Goal: Task Accomplishment & Management: Use online tool/utility

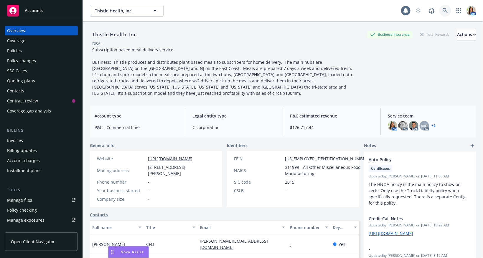
click at [445, 11] on icon at bounding box center [445, 10] width 5 height 5
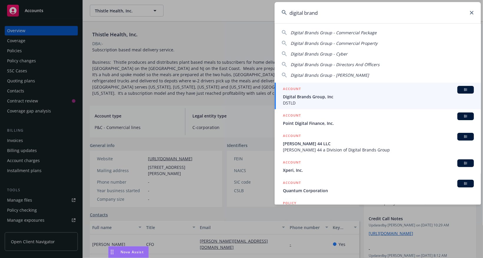
type input "digital brand"
click at [320, 100] on span "DSTLD" at bounding box center [378, 103] width 191 height 6
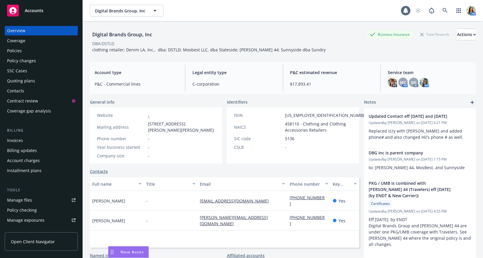
click at [19, 48] on div "Policies" at bounding box center [14, 50] width 15 height 9
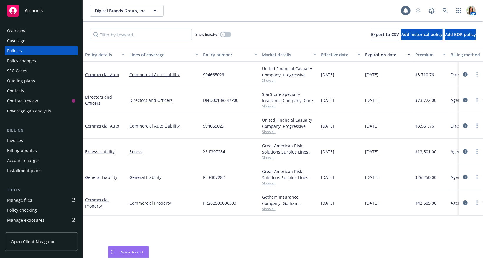
click at [269, 133] on span "Show all" at bounding box center [289, 131] width 54 height 5
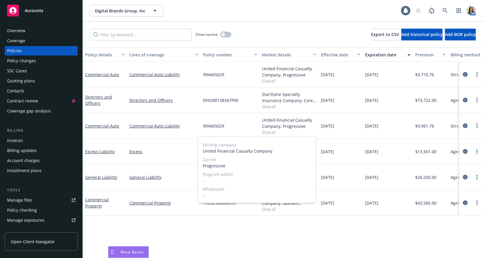
click at [308, 130] on span "Show all" at bounding box center [289, 131] width 54 height 5
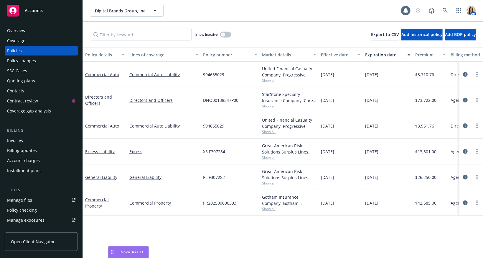
click at [272, 180] on span "Show all" at bounding box center [289, 182] width 54 height 5
click at [297, 188] on div "Great American Risk Solutions Surplus Lines Insurance Company, Great American I…" at bounding box center [289, 177] width 59 height 26
click at [267, 158] on span "Show all" at bounding box center [289, 157] width 54 height 5
click at [316, 241] on div "Policy details Lines of coverage Policy number Market details Effective date Ex…" at bounding box center [283, 152] width 400 height 210
click at [269, 208] on span "Show all" at bounding box center [289, 208] width 54 height 5
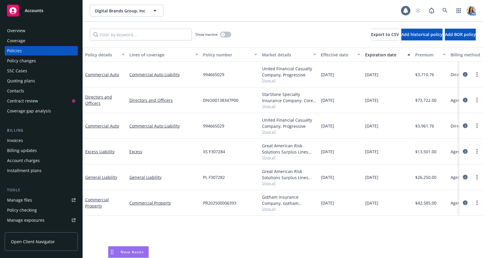
click at [262, 230] on div "Policy details Lines of coverage Policy number Market details Effective date Ex…" at bounding box center [283, 152] width 400 height 210
click at [268, 82] on span "Show all" at bounding box center [289, 80] width 54 height 5
click at [329, 234] on div "Policy details Lines of coverage Policy number Market details Effective date Ex…" at bounding box center [283, 152] width 400 height 210
click at [445, 11] on icon at bounding box center [445, 10] width 5 height 5
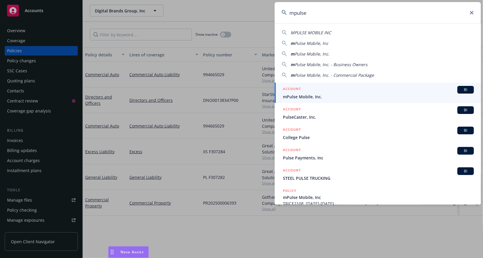
type input "mpulse"
click at [301, 93] on span "mPulse Mobile, Inc." at bounding box center [378, 96] width 191 height 6
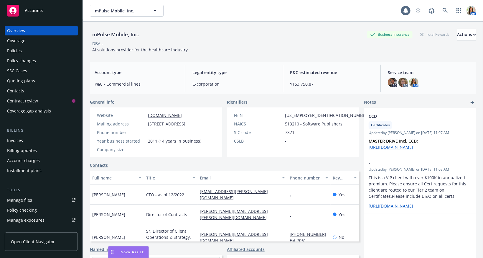
click at [34, 58] on div "Policy changes" at bounding box center [21, 60] width 29 height 9
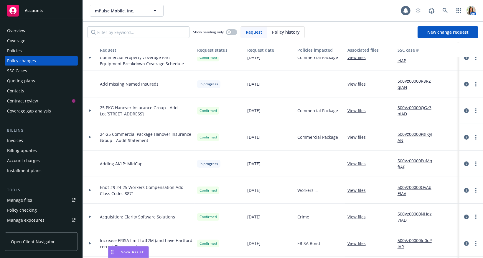
scroll to position [40, 0]
click at [477, 216] on link "more" at bounding box center [475, 216] width 7 height 7
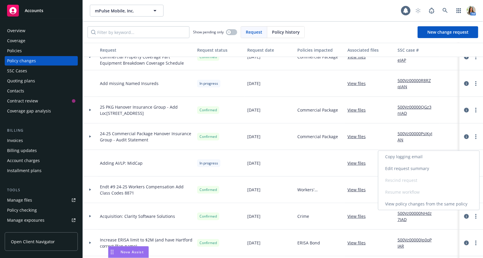
click at [442, 161] on link "Copy logging email" at bounding box center [428, 157] width 101 height 12
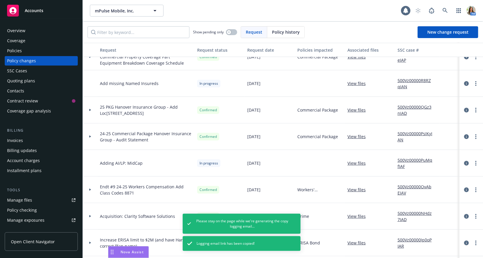
click at [380, 222] on div "View files" at bounding box center [370, 216] width 50 height 27
click at [89, 217] on icon at bounding box center [90, 216] width 2 height 2
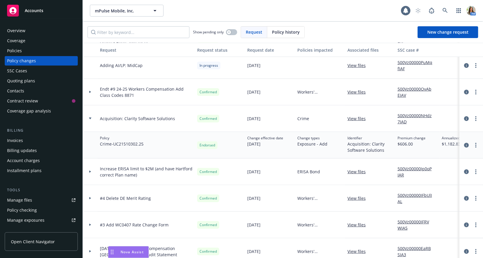
scroll to position [127, 0]
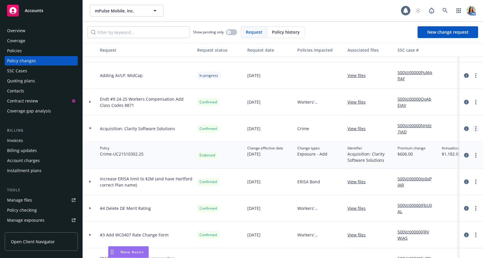
click at [477, 130] on link "more" at bounding box center [475, 128] width 7 height 7
click at [466, 140] on link "Copy logging email" at bounding box center [428, 140] width 101 height 12
click at [475, 131] on link "more" at bounding box center [475, 128] width 7 height 7
click at [455, 149] on link "Edit request summary" at bounding box center [428, 152] width 101 height 12
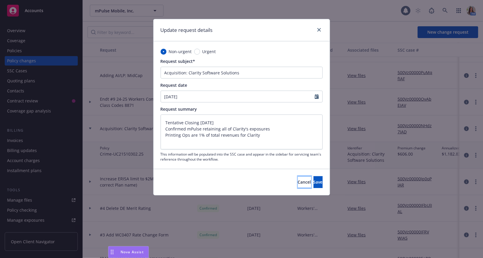
click at [298, 184] on button "Cancel" at bounding box center [304, 182] width 13 height 12
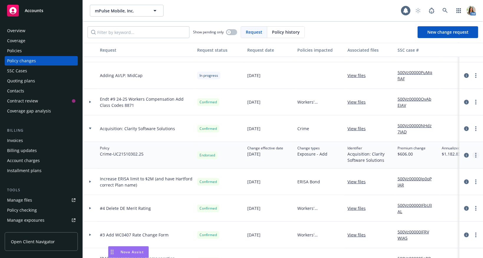
click at [477, 154] on icon "more" at bounding box center [475, 155] width 1 height 5
click at [440, 195] on link "Edit policy change" at bounding box center [428, 191] width 101 height 12
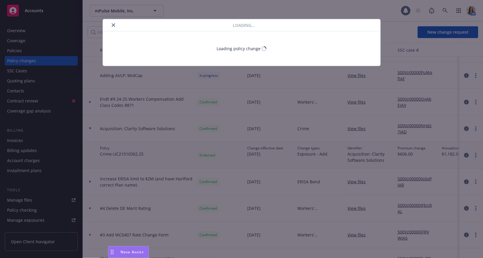
type textarea "x"
select select "ACCEPTED"
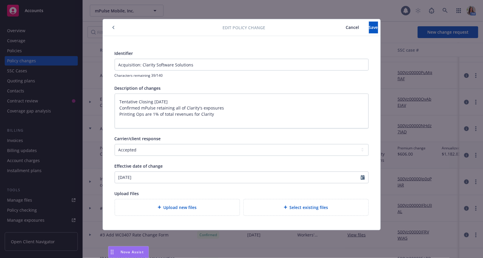
click at [346, 29] on span "Cancel" at bounding box center [352, 27] width 13 height 6
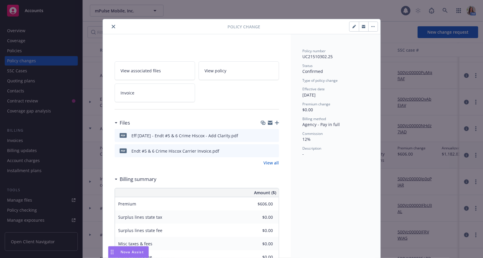
click at [113, 28] on icon "close" at bounding box center [114, 27] width 4 height 4
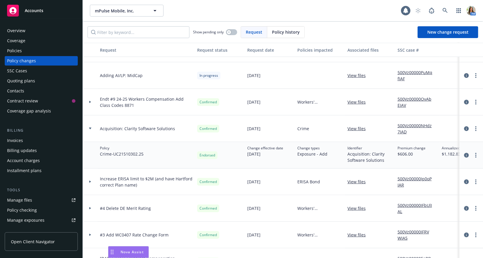
click at [61, 11] on div "Accounts" at bounding box center [41, 11] width 68 height 12
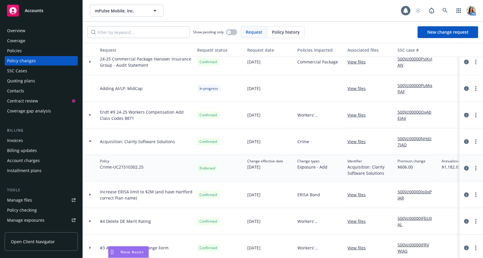
scroll to position [115, 0]
click at [17, 50] on div "Policies" at bounding box center [14, 50] width 15 height 9
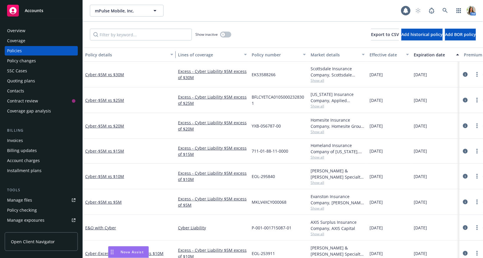
drag, startPoint x: 125, startPoint y: 57, endPoint x: 174, endPoint y: 62, distance: 48.8
click at [174, 62] on div "Policy details Lines of coverage Policy number Market details Effective date Ex…" at bounding box center [283, 152] width 400 height 210
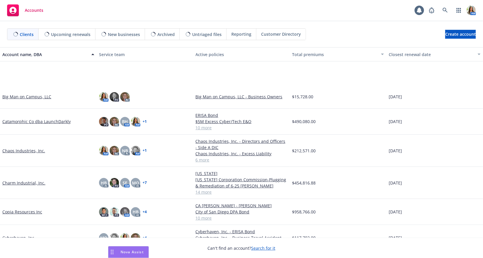
scroll to position [540, 0]
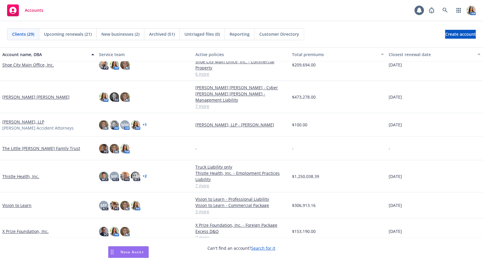
click at [26, 228] on link "X Prize Foundation, Inc." at bounding box center [25, 231] width 46 height 6
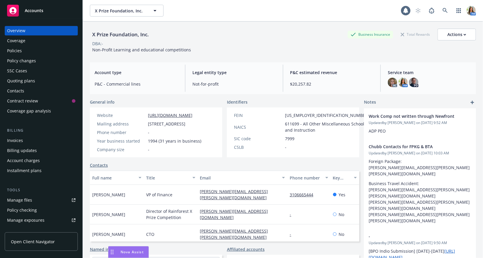
click at [43, 54] on div "Policies" at bounding box center [41, 50] width 68 height 9
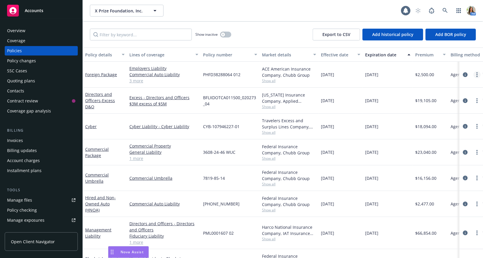
click at [475, 76] on link "more" at bounding box center [477, 74] width 7 height 7
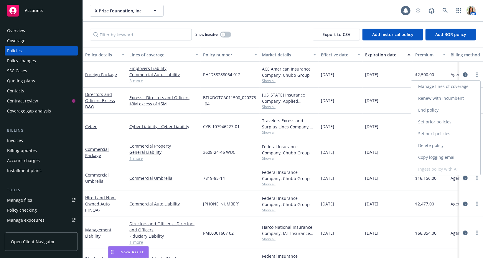
click at [442, 156] on link "Copy logging email" at bounding box center [445, 157] width 69 height 12
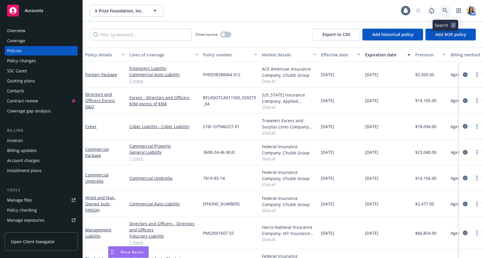
click at [444, 5] on link at bounding box center [445, 11] width 12 height 12
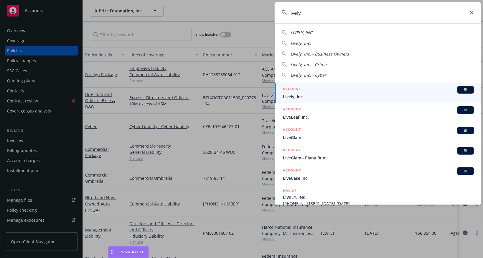
type input "lively"
click at [315, 92] on div "ACCOUNT BI" at bounding box center [378, 90] width 191 height 8
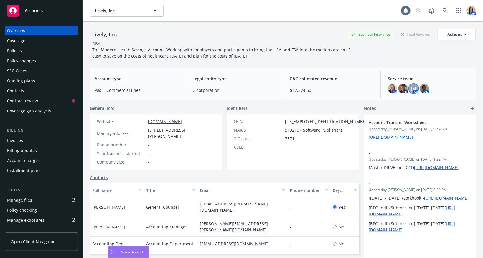
click at [415, 90] on span "JM" at bounding box center [413, 88] width 5 height 6
click at [425, 87] on img at bounding box center [424, 88] width 9 height 9
click at [391, 86] on img at bounding box center [392, 88] width 9 height 9
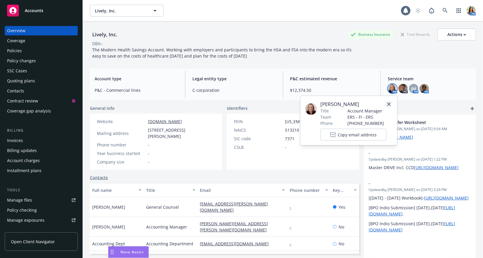
click at [389, 104] on icon "close" at bounding box center [389, 104] width 4 height 4
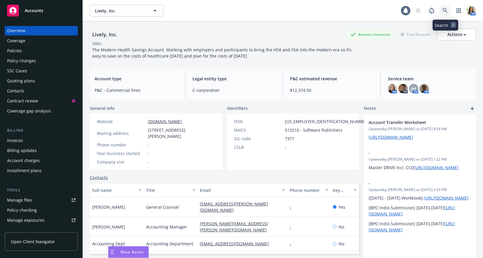
click at [447, 10] on icon at bounding box center [445, 10] width 5 height 5
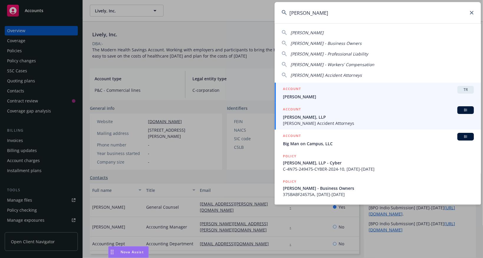
type input "sweet james"
click at [305, 110] on div "ACCOUNT BI" at bounding box center [378, 110] width 191 height 8
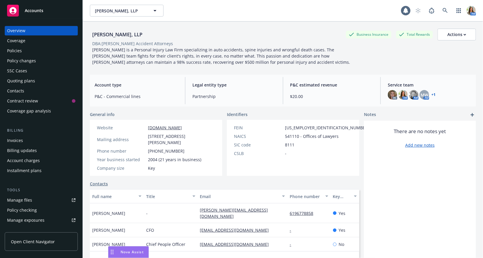
click at [36, 48] on div "Policies" at bounding box center [41, 50] width 68 height 9
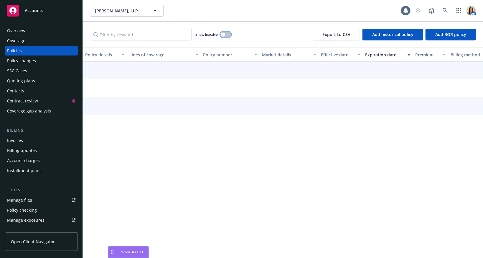
click at [225, 32] on button "button" at bounding box center [225, 35] width 11 height 6
click at [141, 33] on input "Filter by keyword..." at bounding box center [141, 35] width 102 height 12
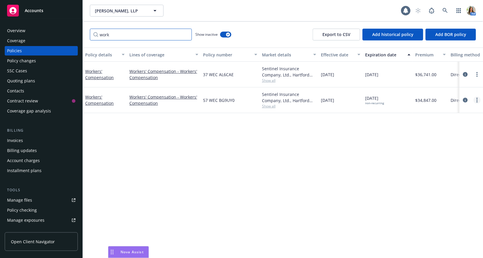
type input "work"
click at [475, 100] on link "more" at bounding box center [477, 99] width 7 height 7
click at [459, 186] on link "Copy logging email" at bounding box center [445, 183] width 69 height 12
click at [27, 33] on div "Overview" at bounding box center [41, 30] width 68 height 9
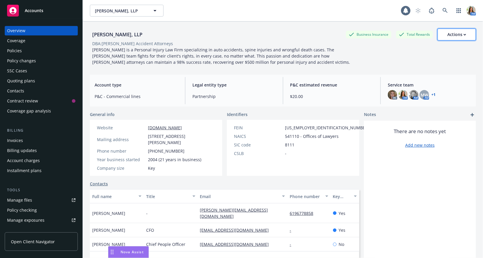
click at [455, 36] on div "Actions" at bounding box center [456, 34] width 19 height 11
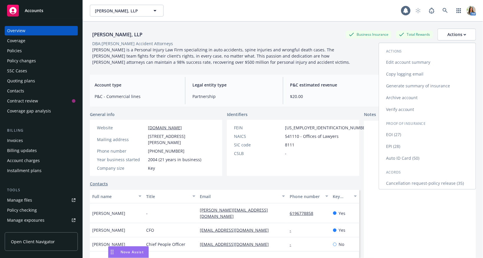
click at [428, 96] on link "Archive account" at bounding box center [427, 98] width 97 height 12
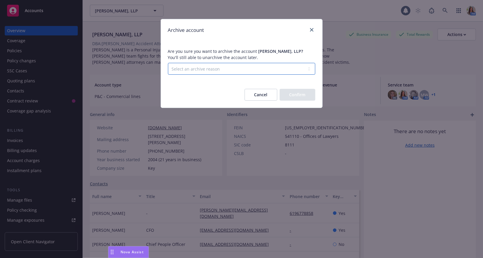
click at [235, 71] on select "Select an archive reason Client declined proposal Client went out of business C…" at bounding box center [241, 69] width 147 height 12
select select "LOST_TO_BOR"
click at [168, 63] on select "Select an archive reason Client declined proposal Client went out of business C…" at bounding box center [241, 69] width 147 height 12
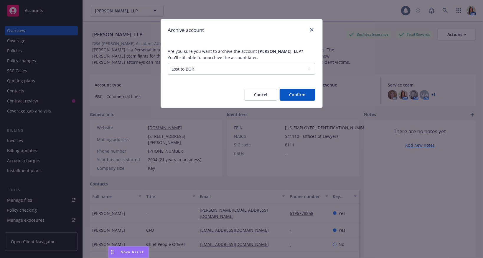
click at [297, 97] on button "Confirm" at bounding box center [298, 95] width 36 height 12
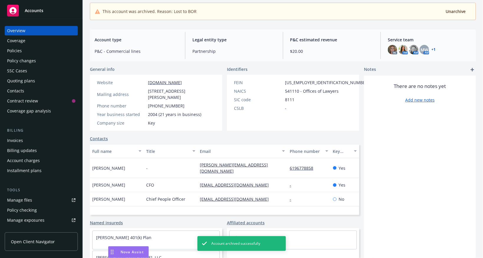
scroll to position [97, 0]
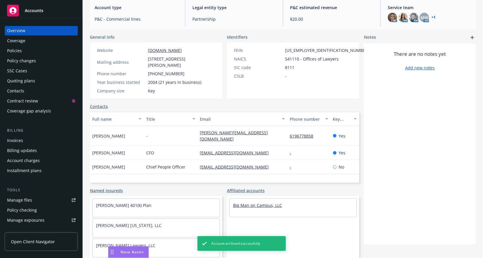
click at [249, 204] on link "Big Man on Campus, LLC" at bounding box center [257, 205] width 49 height 6
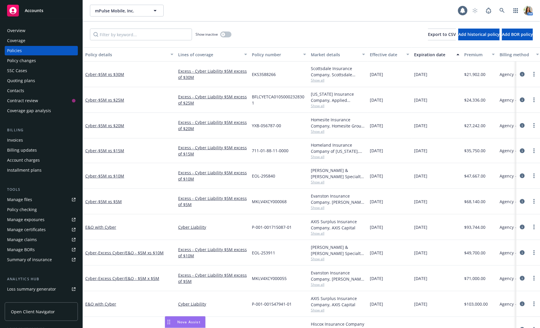
click at [42, 65] on div "Policy changes" at bounding box center [41, 60] width 68 height 9
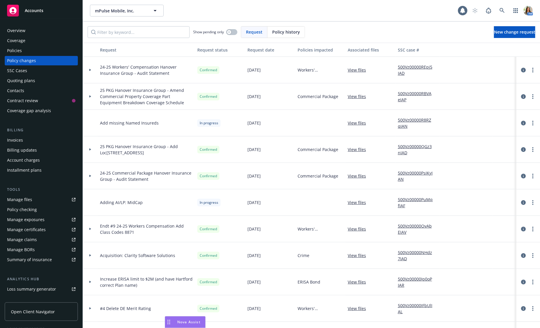
click at [403, 125] on link "500Vz00000R8RZqIAN" at bounding box center [417, 123] width 39 height 12
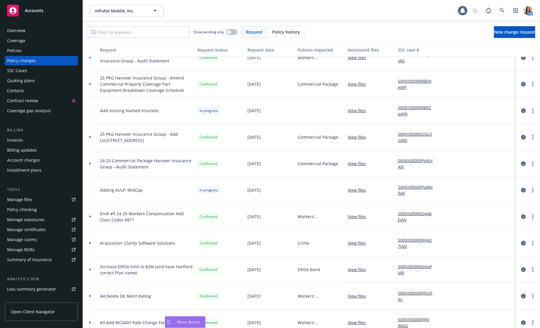
click at [521, 245] on icon "circleInformation" at bounding box center [523, 243] width 5 height 5
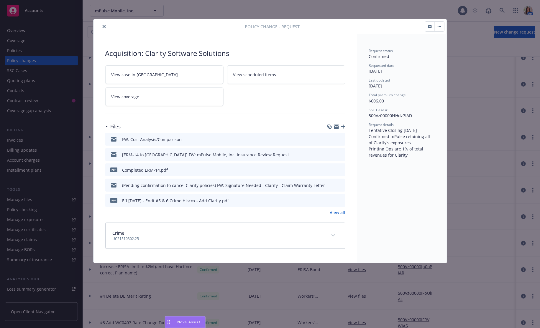
click at [342, 213] on link "View all" at bounding box center [337, 213] width 15 height 6
click at [105, 25] on icon "close" at bounding box center [104, 27] width 4 height 4
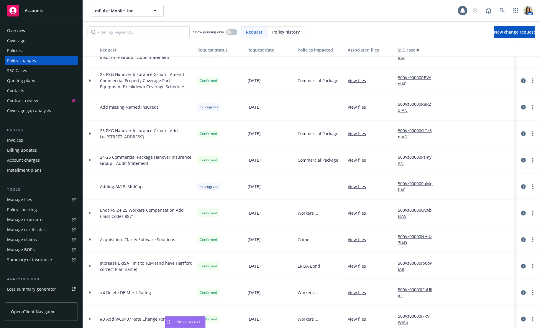
scroll to position [20, 0]
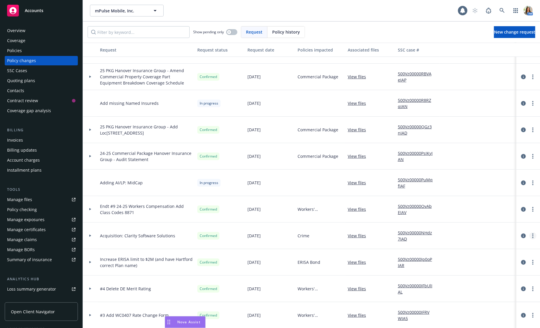
click at [531, 235] on link "more" at bounding box center [532, 236] width 7 height 7
click at [507, 250] on link "Copy logging email" at bounding box center [485, 248] width 101 height 12
click at [36, 49] on div "Policies" at bounding box center [41, 50] width 68 height 9
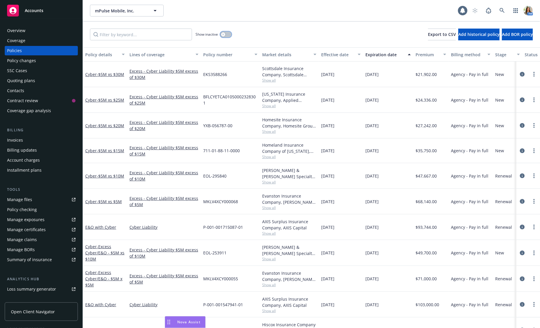
click at [222, 32] on div "button" at bounding box center [223, 34] width 4 height 4
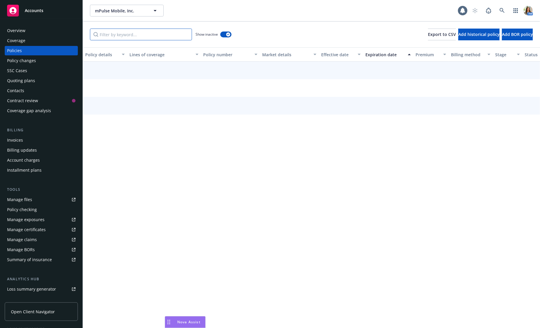
click at [146, 29] on input "Filter by keyword..." at bounding box center [141, 35] width 102 height 12
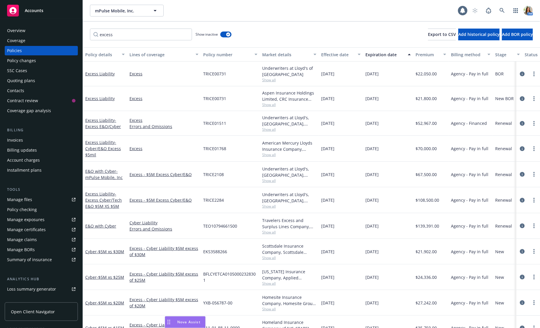
click at [337, 56] on div "Effective date" at bounding box center [337, 55] width 33 height 6
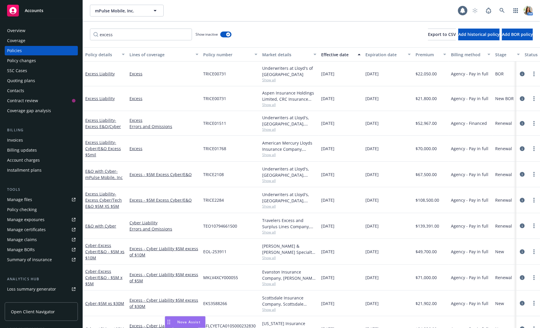
click at [337, 56] on div "Effective date" at bounding box center [337, 55] width 33 height 6
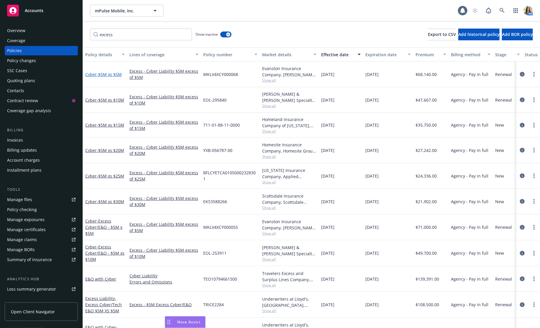
click at [108, 75] on span "- $5M xs $5M" at bounding box center [109, 75] width 25 height 6
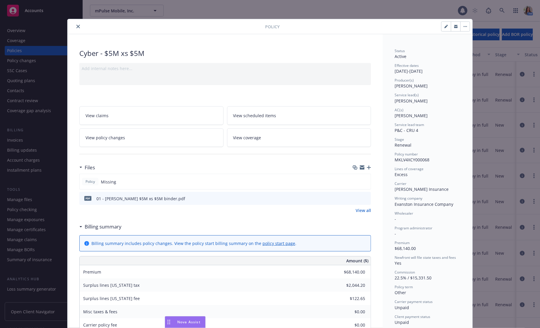
click at [77, 27] on icon "close" at bounding box center [78, 27] width 4 height 4
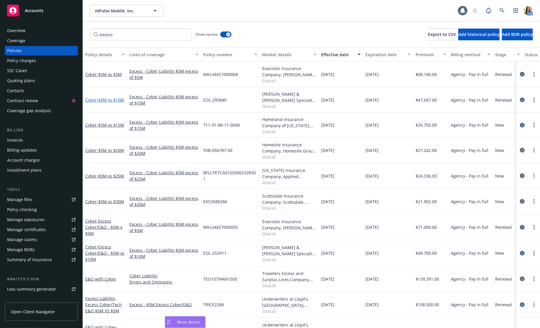
click at [99, 97] on span "- $5M xs $10M" at bounding box center [110, 100] width 27 height 6
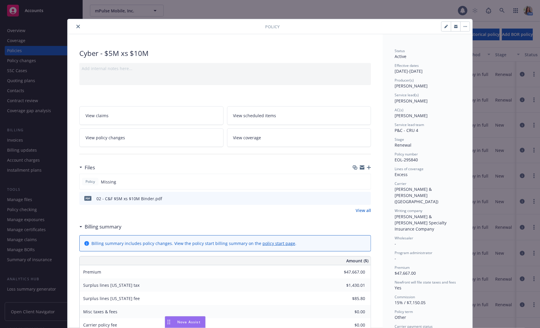
click at [79, 25] on icon "close" at bounding box center [78, 27] width 4 height 4
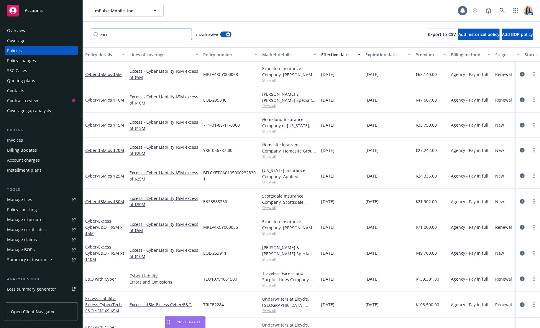
click at [122, 34] on input "excess" at bounding box center [141, 35] width 102 height 12
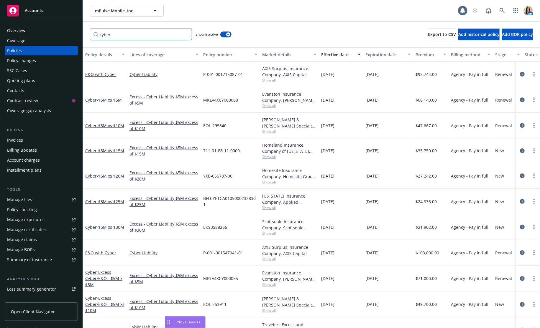
type input "cyber"
click at [330, 53] on div "Effective date" at bounding box center [337, 55] width 33 height 6
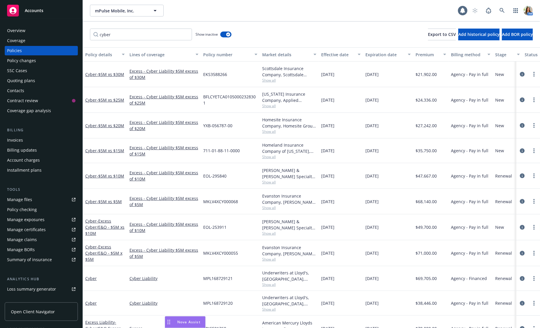
click at [330, 53] on div "Effective date" at bounding box center [337, 55] width 33 height 6
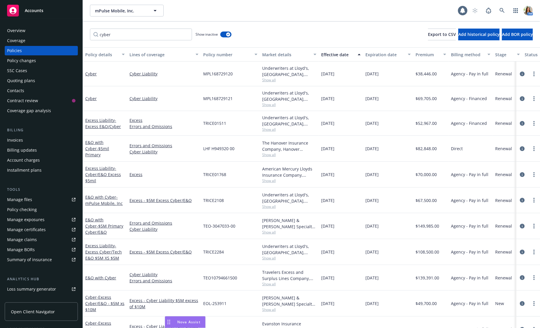
click at [330, 53] on div "Effective date" at bounding box center [337, 55] width 33 height 6
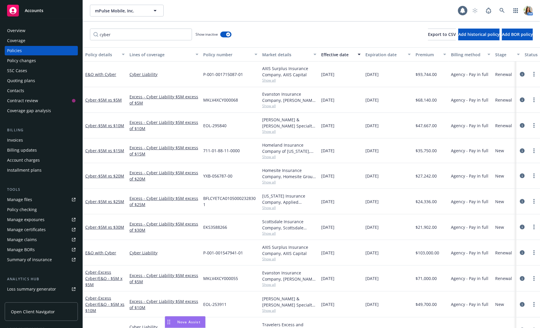
click at [27, 159] on div "Account charges" at bounding box center [23, 160] width 33 height 9
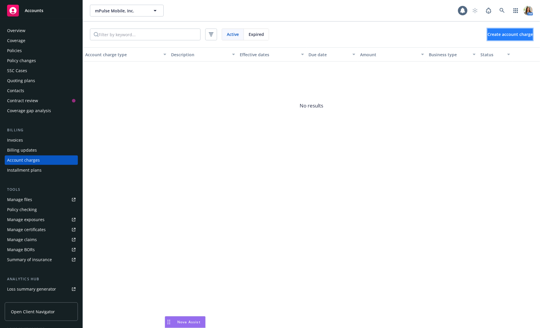
click at [488, 35] on span "Create account charge" at bounding box center [509, 35] width 45 height 6
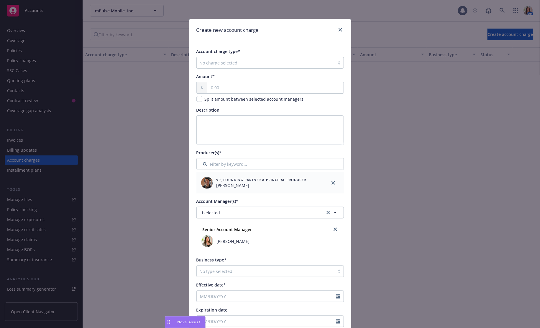
click at [281, 61] on div at bounding box center [266, 62] width 132 height 7
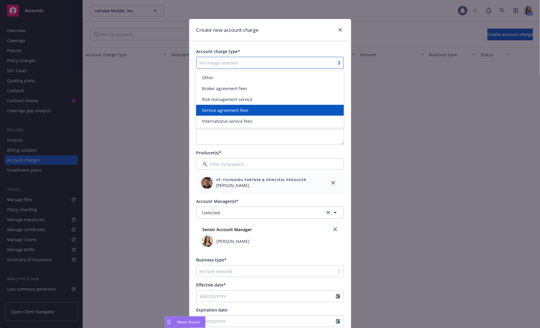
click at [265, 111] on div "Service agreement fees" at bounding box center [270, 110] width 140 height 6
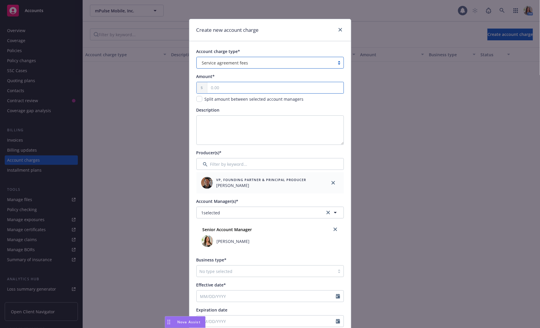
click at [232, 89] on input "text" at bounding box center [275, 87] width 136 height 11
type input "5,000.00"
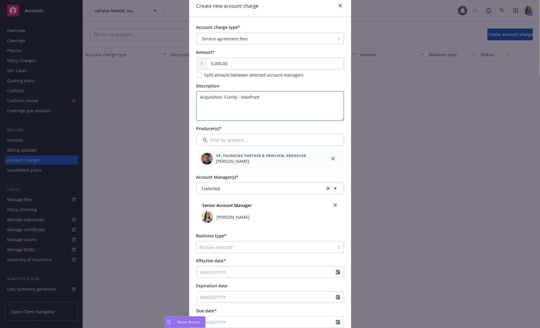
scroll to position [41, 0]
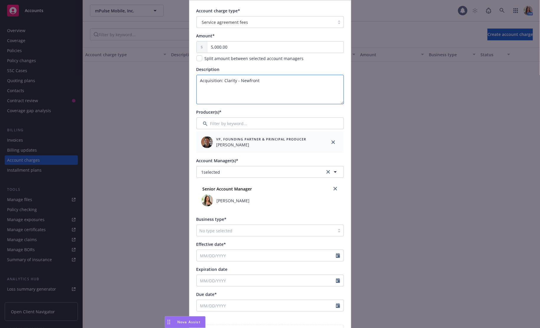
type textarea "Acquisition: Clarity - Newfront"
click at [240, 233] on div at bounding box center [266, 230] width 132 height 7
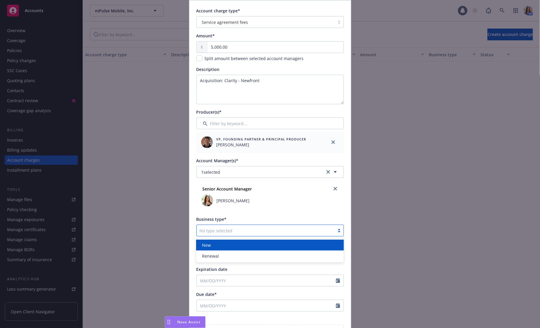
click at [229, 247] on div "New" at bounding box center [270, 245] width 140 height 6
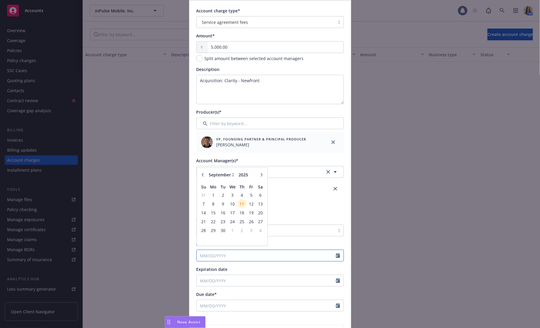
click at [220, 252] on input "Effective date*" at bounding box center [266, 255] width 139 height 11
click at [202, 177] on icon "button" at bounding box center [203, 178] width 4 height 4
select select "8"
click at [224, 233] on span "26" at bounding box center [223, 233] width 8 height 7
type input "08/26/2025"
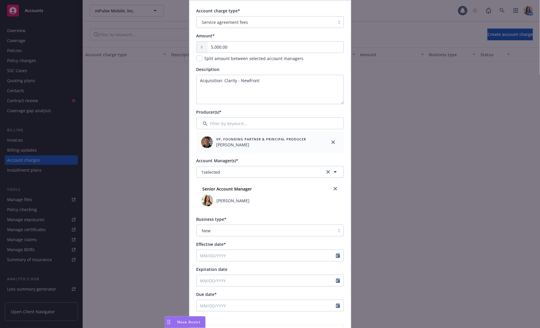
type input "08/26/2026"
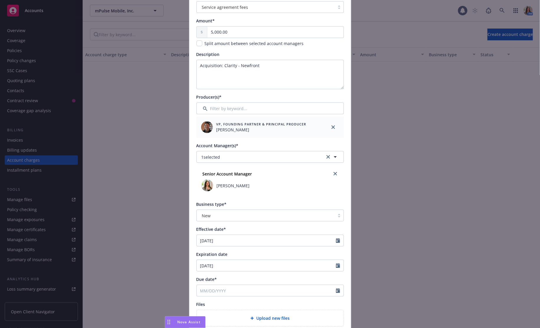
scroll to position [60, 0]
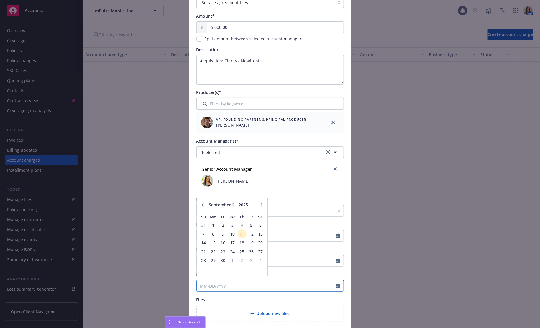
click at [225, 288] on input "Due date*" at bounding box center [266, 286] width 139 height 11
click at [204, 208] on icon "button" at bounding box center [203, 208] width 4 height 4
select select "8"
click at [222, 263] on span "26" at bounding box center [223, 263] width 8 height 7
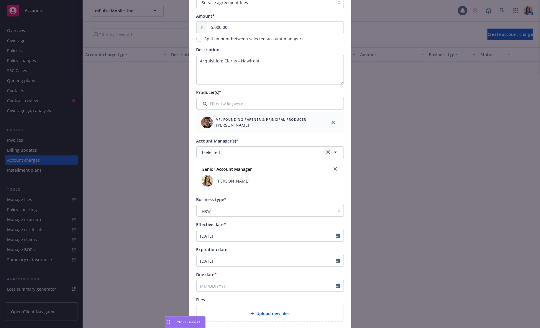
type input "08/26/2025"
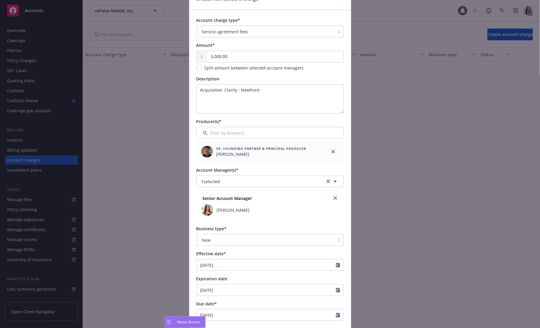
scroll to position [0, 0]
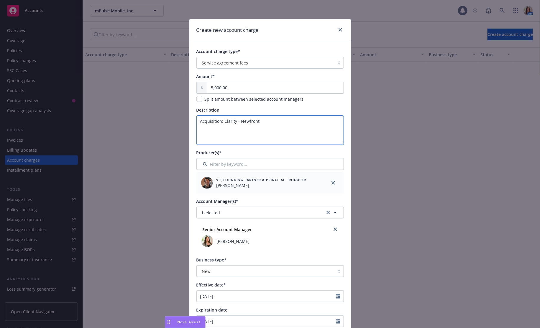
click at [264, 126] on textarea "Acquisition: Clarity - Newfront" at bounding box center [269, 130] width 147 height 29
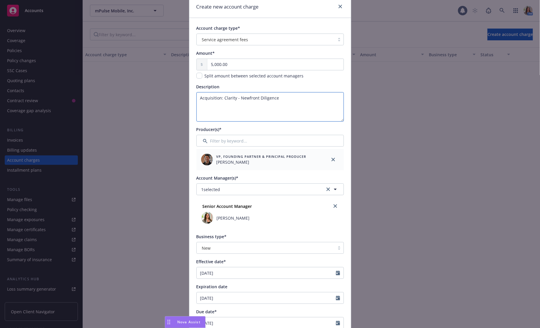
scroll to position [24, 0]
click at [245, 98] on textarea "Acquisition: Clarity - Newfront Diligence" at bounding box center [269, 105] width 147 height 29
click at [279, 98] on textarea "Acquisition: Clarity - Roll-in Diligence" at bounding box center [269, 105] width 147 height 29
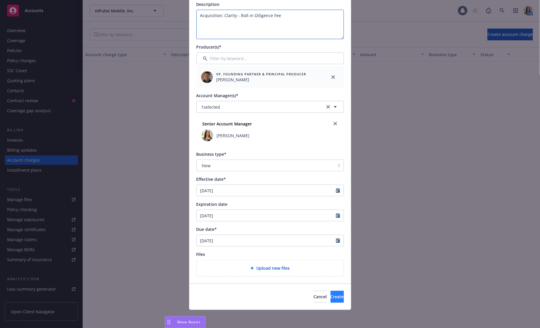
type textarea "Acquisition: Clarity - Roll-in Diligence Fee"
click at [330, 295] on span "Create" at bounding box center [336, 297] width 13 height 6
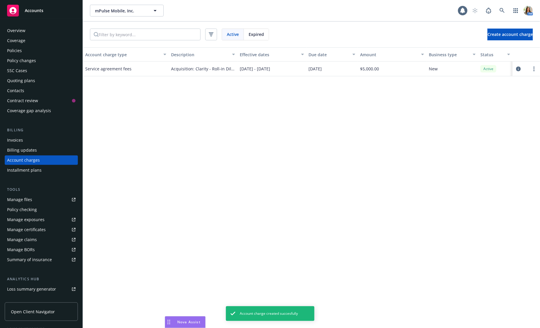
click at [35, 140] on div "Invoices" at bounding box center [41, 140] width 68 height 9
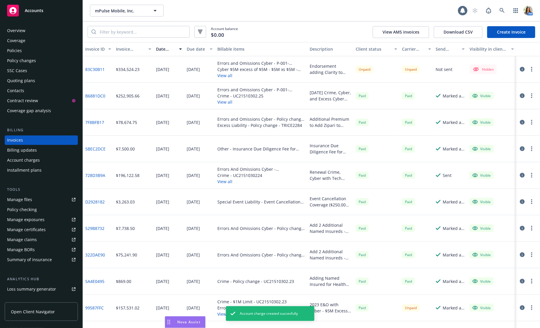
click at [535, 71] on div at bounding box center [528, 69] width 24 height 27
click at [532, 70] on button "button" at bounding box center [531, 69] width 7 height 7
click at [520, 78] on link "Edit invoice" at bounding box center [497, 81] width 75 height 12
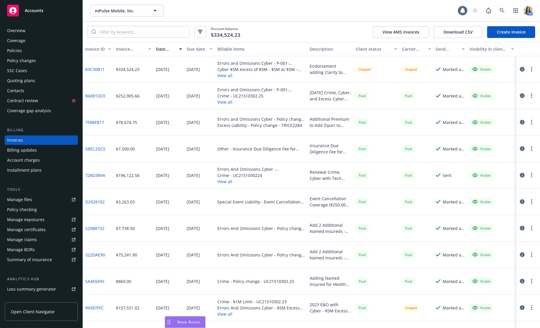
click at [22, 49] on div "Policies" at bounding box center [41, 50] width 68 height 9
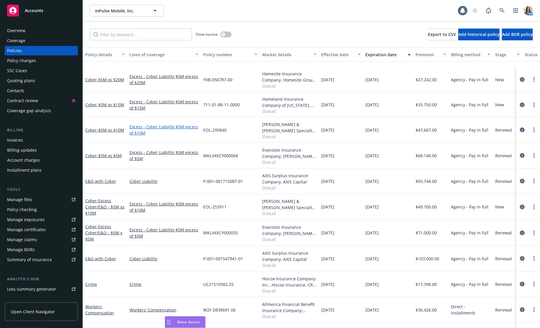
scroll to position [108, 0]
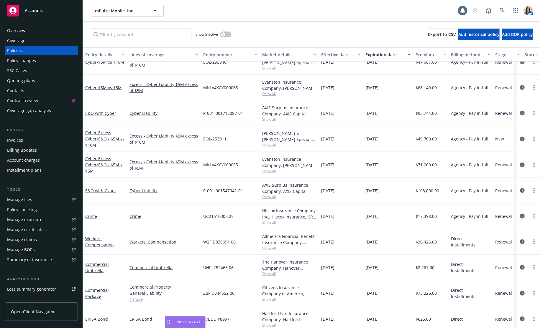
click at [521, 216] on icon "circleInformation" at bounding box center [522, 216] width 5 height 5
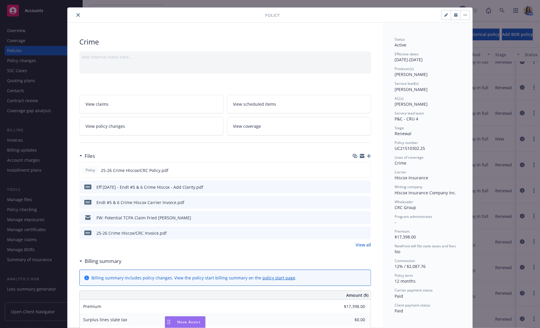
scroll to position [12, 0]
click at [78, 14] on icon "close" at bounding box center [78, 15] width 4 height 4
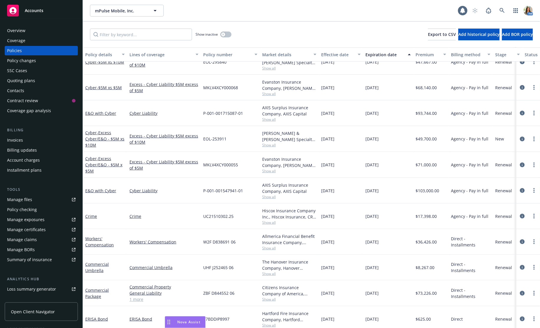
click at [26, 58] on div "Policy changes" at bounding box center [21, 60] width 29 height 9
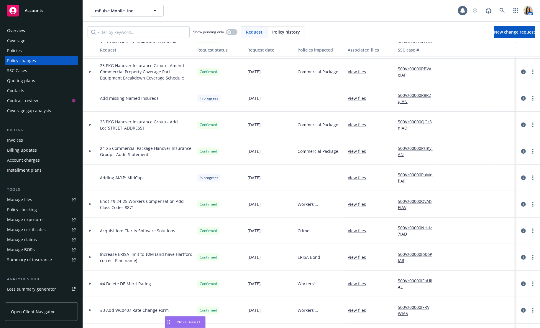
scroll to position [26, 0]
click at [88, 229] on div at bounding box center [90, 230] width 10 height 2
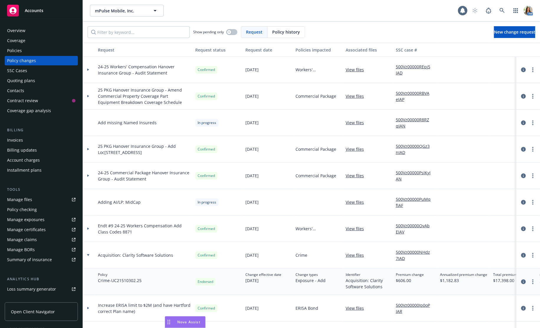
scroll to position [0, 2]
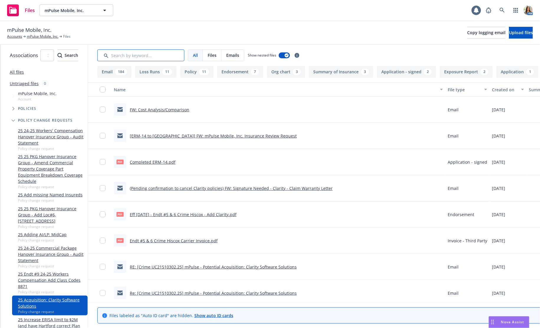
click at [126, 56] on input "Search by keyword..." at bounding box center [140, 56] width 87 height 12
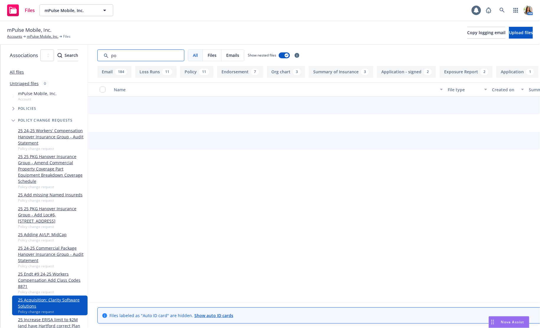
type input "p"
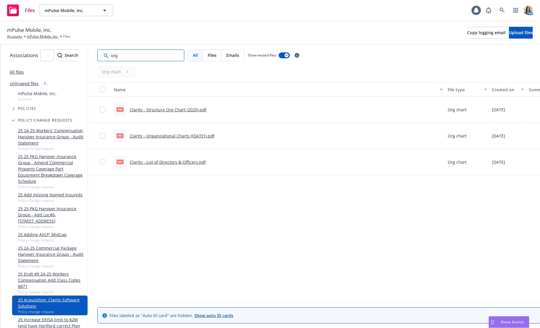
type input "org"
click at [170, 110] on link "Clarity - Structure Org Chart (2025).pdf" at bounding box center [168, 110] width 77 height 6
click at [17, 72] on link "All files" at bounding box center [17, 72] width 14 height 6
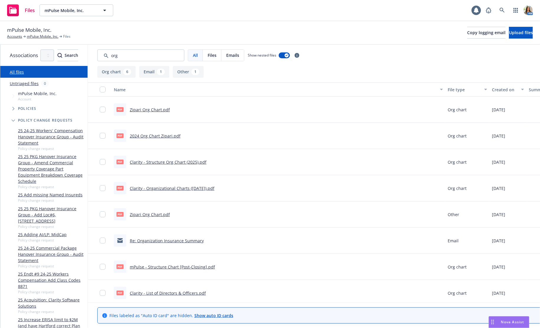
scroll to position [3, 0]
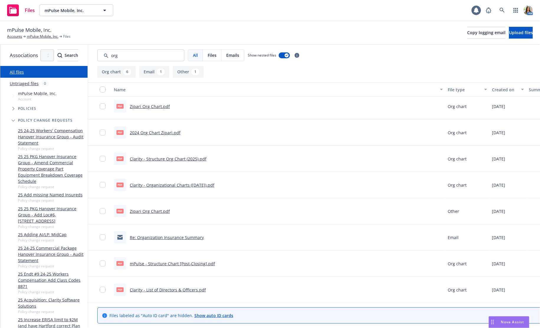
click at [191, 261] on link "mPulse - Structure Chart [Post-Closing].pdf" at bounding box center [172, 264] width 85 height 6
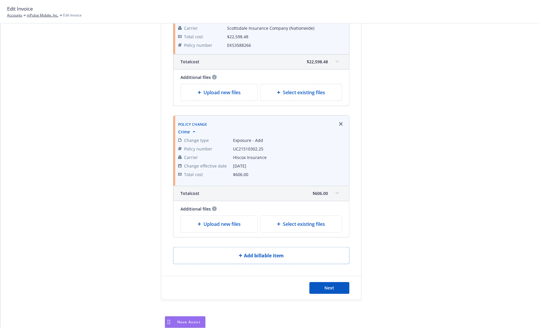
scroll to position [908, 0]
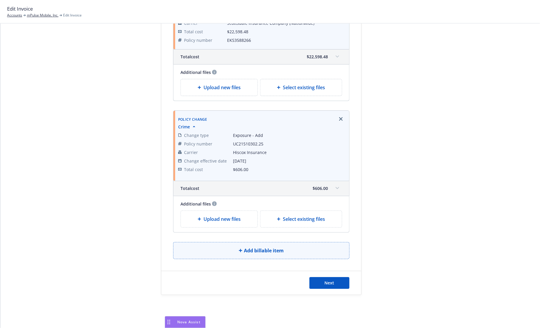
click at [246, 247] on span "Add billable item" at bounding box center [264, 250] width 40 height 7
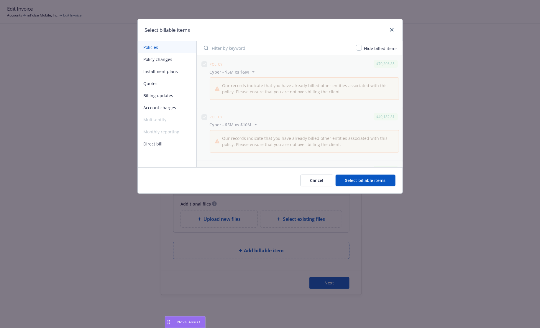
click at [174, 105] on button "Account charges" at bounding box center [167, 108] width 59 height 12
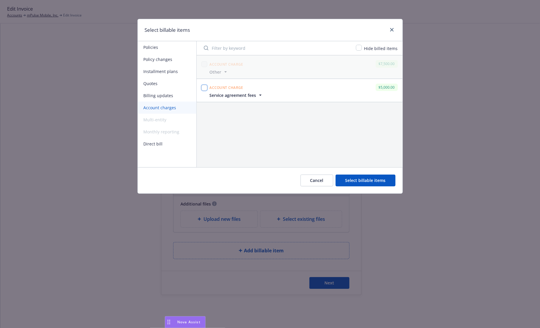
click at [206, 87] on input "checkbox" at bounding box center [204, 88] width 6 height 6
checkbox input "true"
click at [355, 180] on button "Select billable items" at bounding box center [365, 181] width 60 height 12
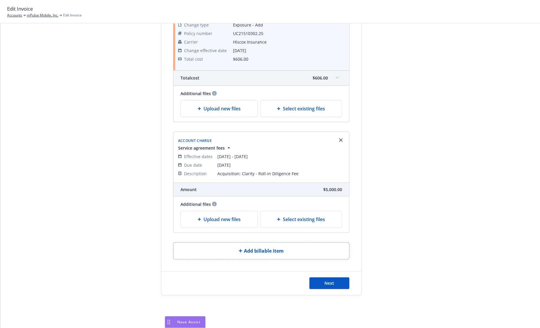
scroll to position [1018, 0]
click at [323, 278] on button "Next" at bounding box center [329, 284] width 40 height 12
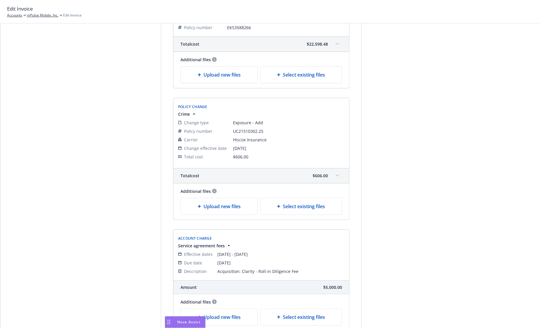
scroll to position [1059, 0]
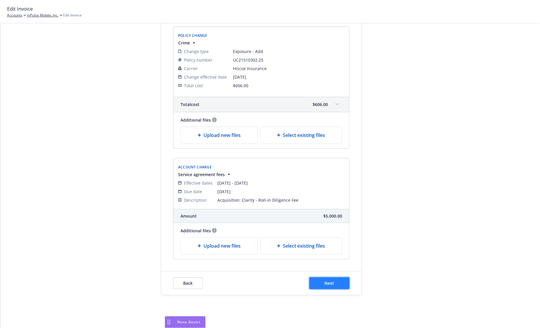
click at [334, 281] on span "Next" at bounding box center [330, 284] width 10 height 6
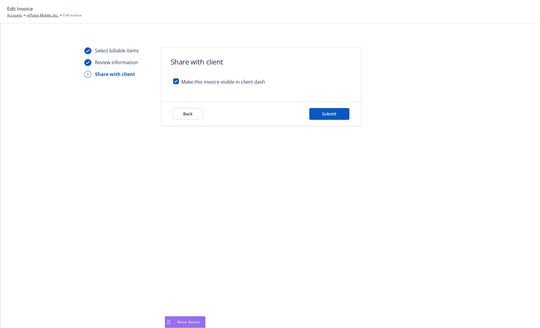
scroll to position [0, 0]
click at [180, 114] on button "Back" at bounding box center [187, 114] width 29 height 12
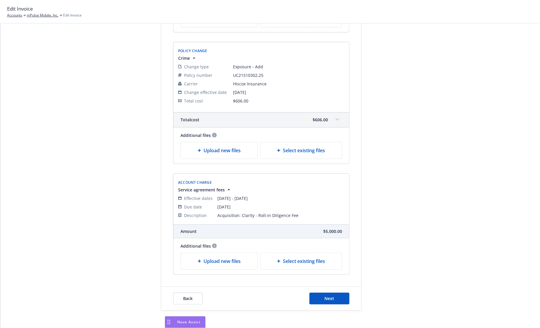
scroll to position [1059, 0]
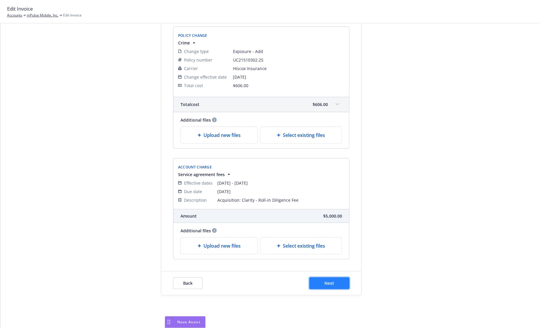
click at [328, 283] on button "Next" at bounding box center [329, 284] width 40 height 12
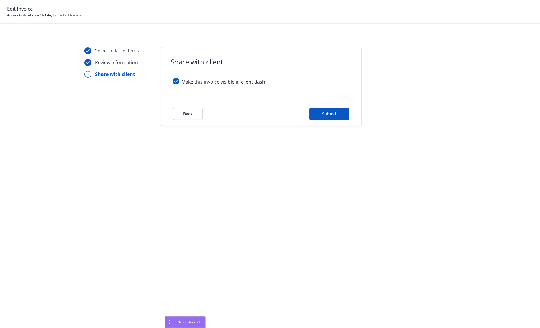
scroll to position [0, 0]
click at [176, 82] on input "checkbox" at bounding box center [176, 81] width 6 height 6
checkbox input "false"
click at [321, 119] on button "Submit" at bounding box center [329, 114] width 40 height 12
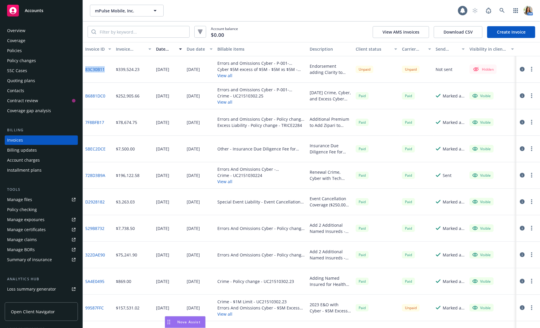
drag, startPoint x: 108, startPoint y: 69, endPoint x: 84, endPoint y: 71, distance: 24.0
click at [84, 71] on div "83C30B11" at bounding box center [98, 69] width 31 height 27
copy link "83C30B11"
click at [48, 49] on div "Policies" at bounding box center [41, 50] width 68 height 9
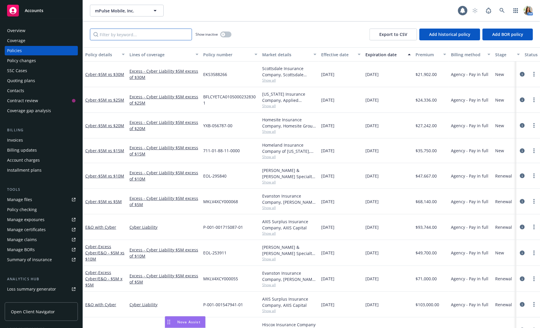
click at [136, 32] on input "Filter by keyword..." at bounding box center [141, 35] width 102 height 12
type input "cyber"
click at [97, 227] on link "E&O with Cyber" at bounding box center [100, 228] width 31 height 6
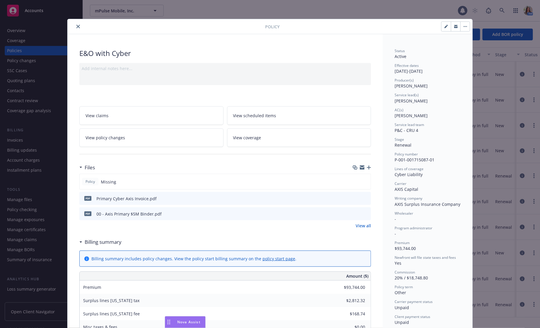
click at [172, 131] on link "View policy changes" at bounding box center [151, 138] width 144 height 19
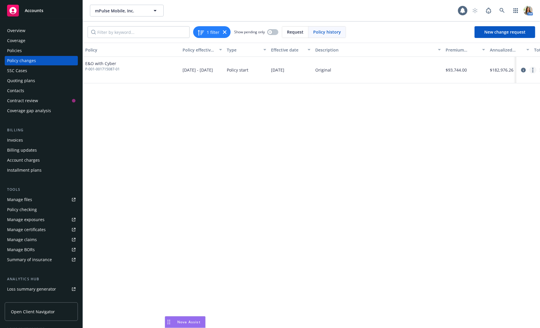
click at [532, 72] on link "more" at bounding box center [532, 70] width 7 height 7
click at [500, 115] on link "Edit billing info" at bounding box center [485, 117] width 101 height 12
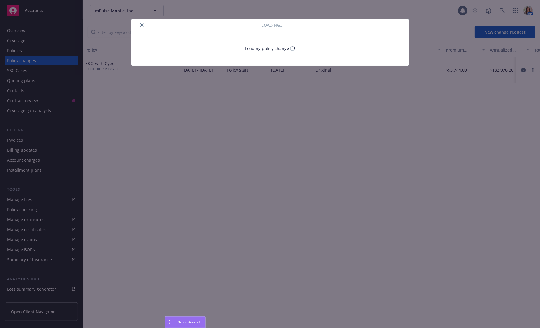
select select "CA"
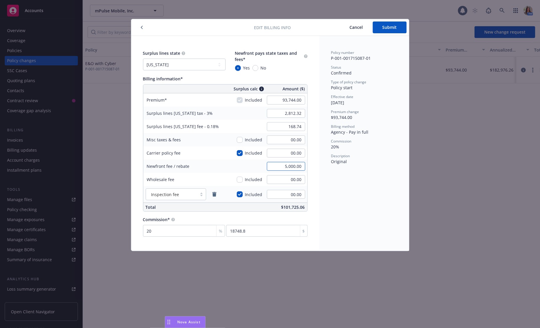
click at [282, 166] on input "5,000.00" at bounding box center [286, 166] width 38 height 9
type input "00.00"
click at [380, 30] on button "Submit" at bounding box center [390, 28] width 34 height 12
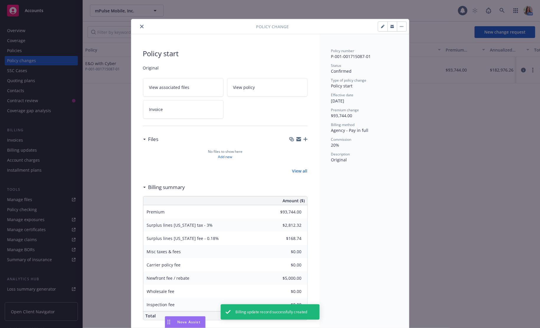
type input "$0.00"
click at [141, 25] on icon "close" at bounding box center [142, 27] width 4 height 4
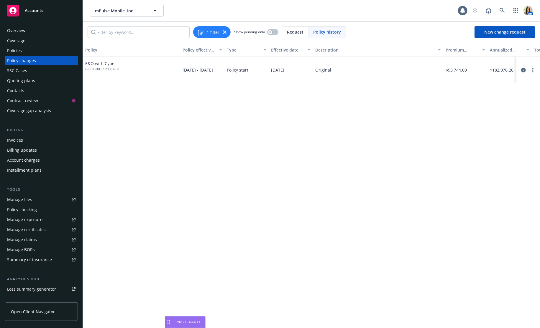
click at [36, 142] on div "Invoices" at bounding box center [41, 140] width 68 height 9
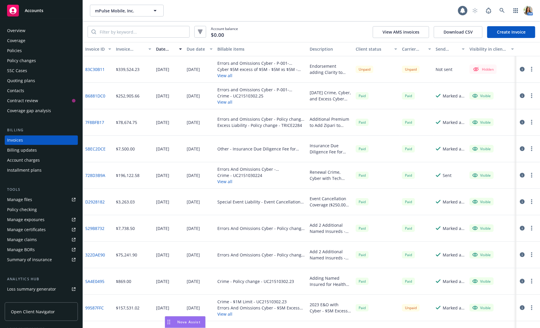
click at [93, 70] on link "83C30B11" at bounding box center [94, 69] width 19 height 6
click at [533, 71] on button "button" at bounding box center [531, 69] width 7 height 7
click at [520, 79] on link "Edit invoice" at bounding box center [497, 81] width 75 height 12
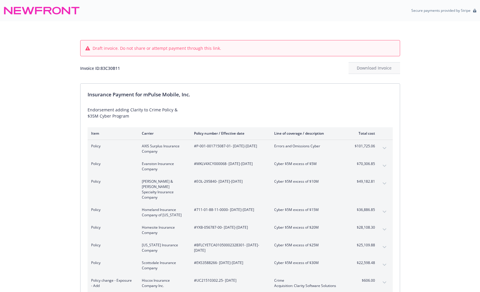
click at [384, 150] on button "expand content" at bounding box center [384, 148] width 9 height 9
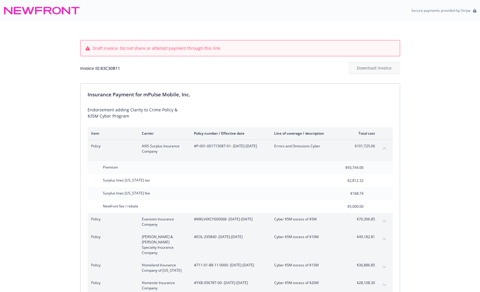
click at [384, 150] on button "collapse content" at bounding box center [384, 148] width 9 height 9
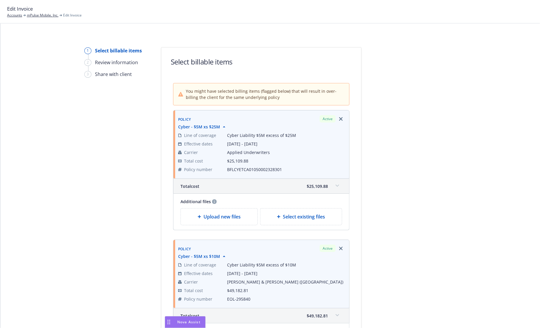
click at [335, 187] on span at bounding box center [336, 185] width 9 height 9
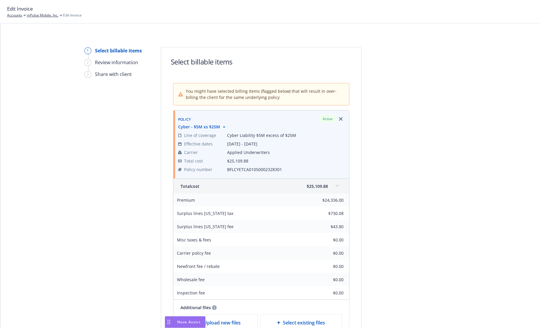
click at [335, 186] on span at bounding box center [336, 185] width 9 height 9
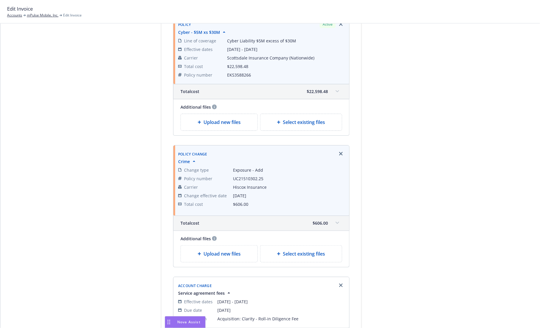
scroll to position [1018, 0]
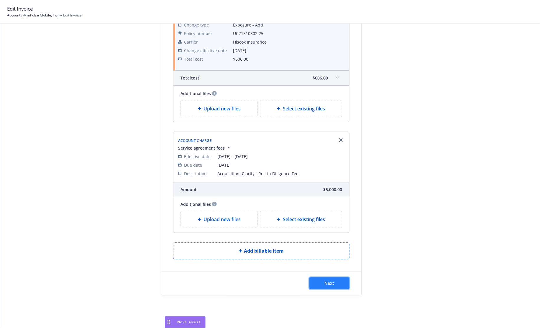
click at [335, 280] on button "Next" at bounding box center [329, 284] width 40 height 12
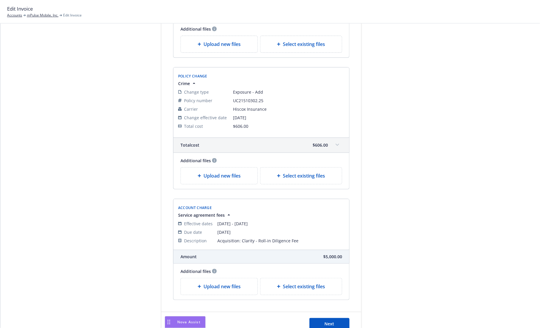
scroll to position [1059, 0]
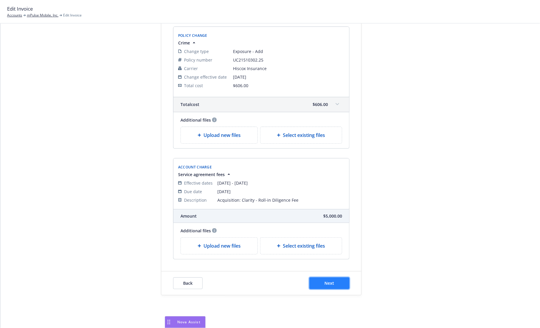
click at [331, 281] on span "Next" at bounding box center [330, 284] width 10 height 6
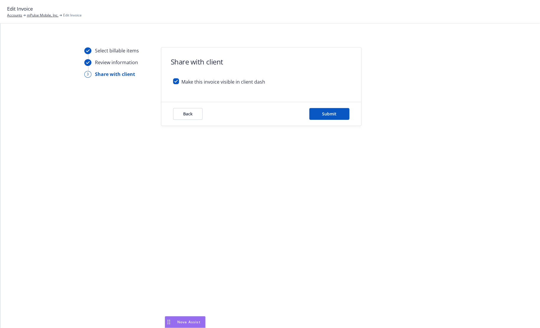
scroll to position [0, 0]
click at [174, 82] on input "checkbox" at bounding box center [176, 81] width 6 height 6
checkbox input "false"
click at [340, 115] on button "Submit" at bounding box center [329, 114] width 40 height 12
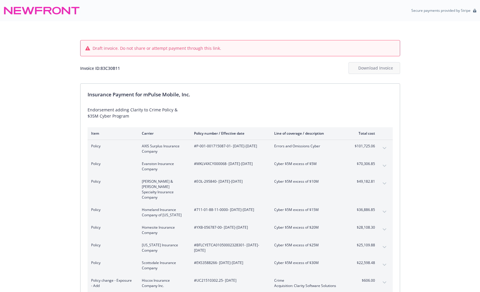
click at [380, 147] on button "expand content" at bounding box center [384, 148] width 9 height 9
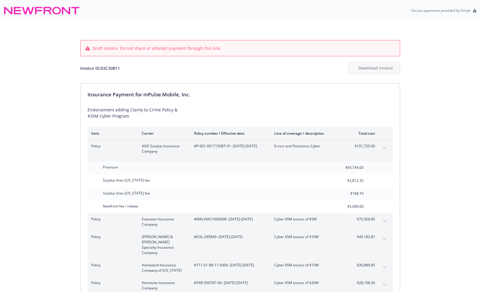
click at [380, 147] on button "collapse content" at bounding box center [384, 148] width 9 height 9
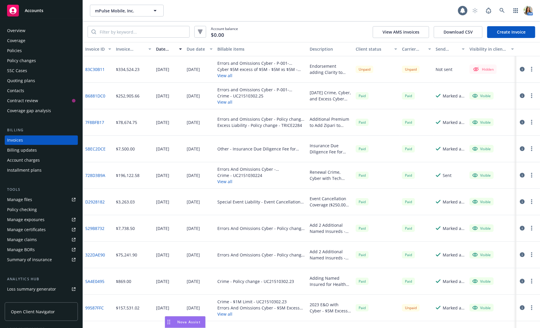
click at [531, 67] on circle "button" at bounding box center [531, 67] width 1 height 1
click at [488, 81] on link "Edit invoice" at bounding box center [497, 81] width 75 height 12
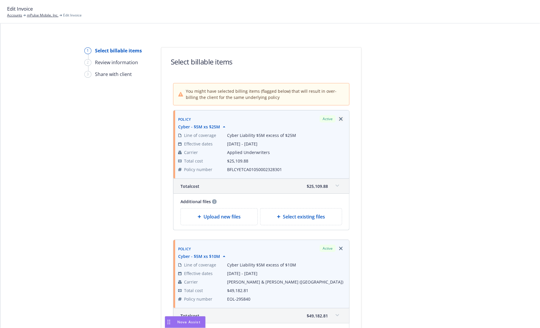
click at [341, 88] on span "You might have selected billing items (flagged below) that will result in over-…" at bounding box center [265, 94] width 159 height 12
click at [340, 118] on icon "Remove browser" at bounding box center [341, 119] width 4 height 4
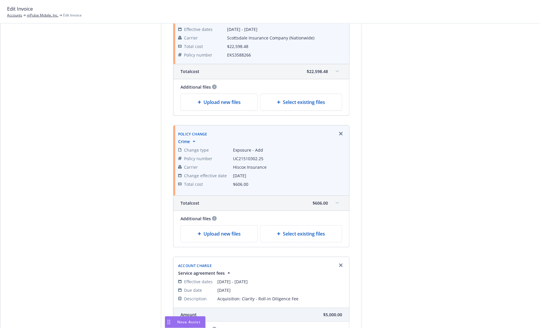
scroll to position [889, 0]
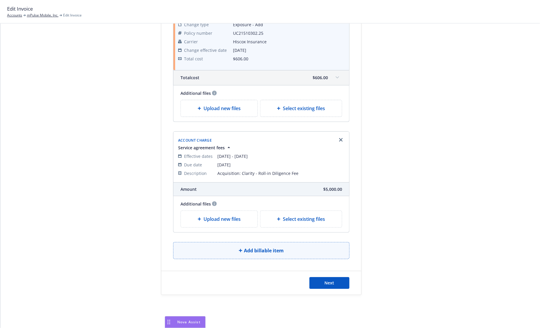
click at [255, 249] on span "Add billable item" at bounding box center [264, 250] width 40 height 7
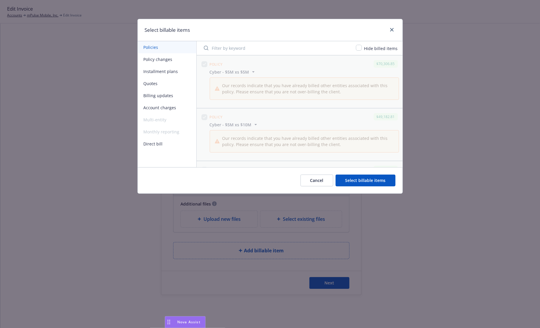
click at [166, 49] on button "Policies" at bounding box center [167, 47] width 59 height 12
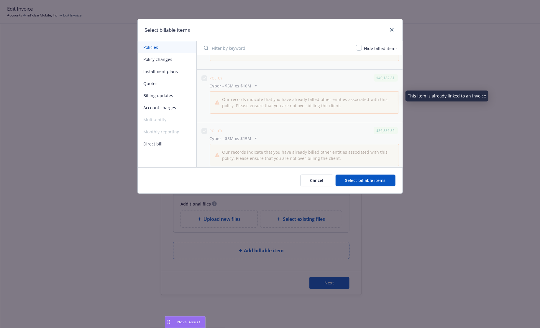
scroll to position [45, 0]
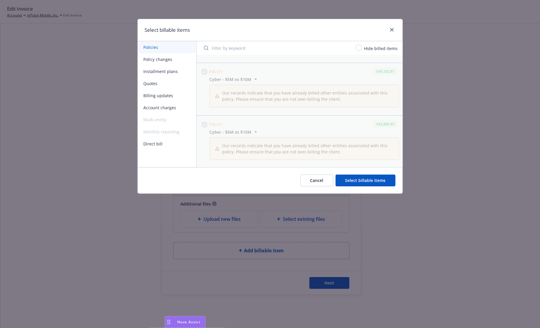
click at [238, 43] on input "Filter by keyword" at bounding box center [276, 48] width 152 height 12
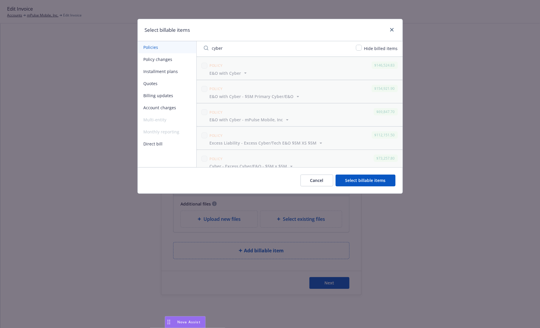
scroll to position [0, 0]
type input "cyber"
click at [218, 94] on span "Cyber" at bounding box center [216, 95] width 12 height 6
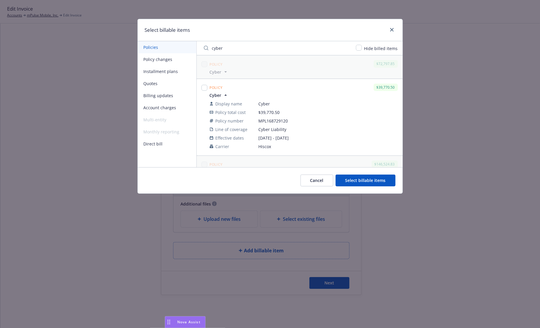
click at [218, 94] on span "Cyber" at bounding box center [216, 95] width 12 height 6
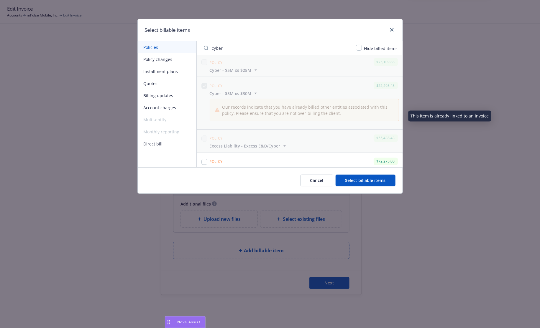
scroll to position [482, 0]
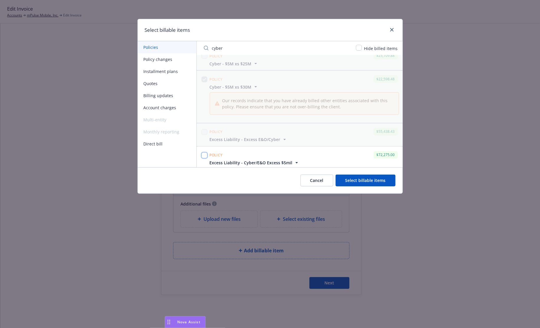
click at [204, 153] on input "checkbox" at bounding box center [204, 156] width 6 height 6
click at [253, 161] on span "Excess Liability - Cyber/E&O Excess $5mil" at bounding box center [251, 163] width 83 height 6
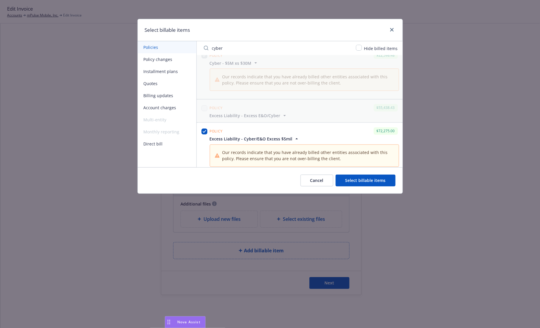
scroll to position [565, 0]
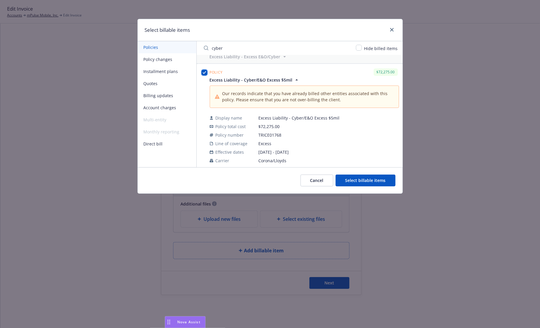
click at [205, 70] on input "checkbox" at bounding box center [204, 73] width 6 height 6
checkbox input "false"
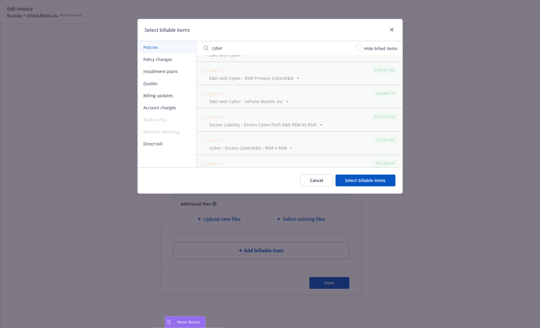
scroll to position [0, 0]
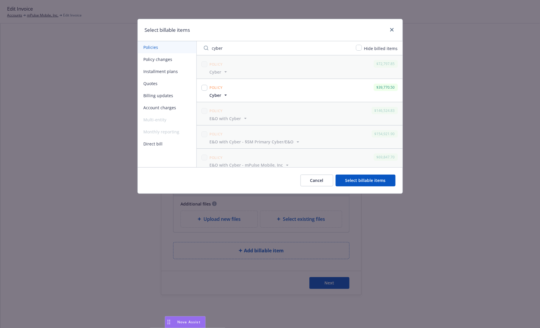
click at [321, 183] on button "Cancel" at bounding box center [316, 181] width 33 height 12
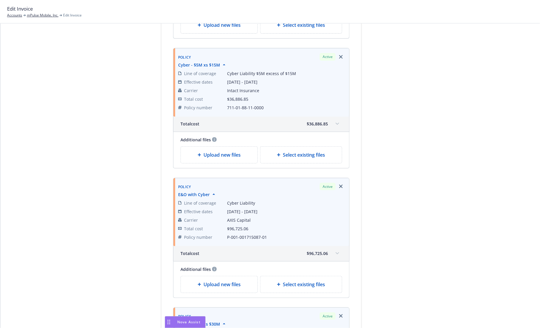
scroll to position [452, 0]
click at [334, 249] on span at bounding box center [336, 252] width 9 height 9
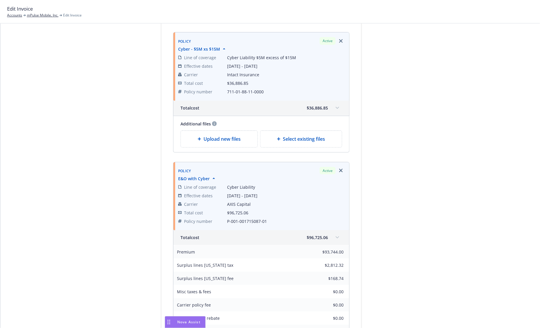
scroll to position [482, 0]
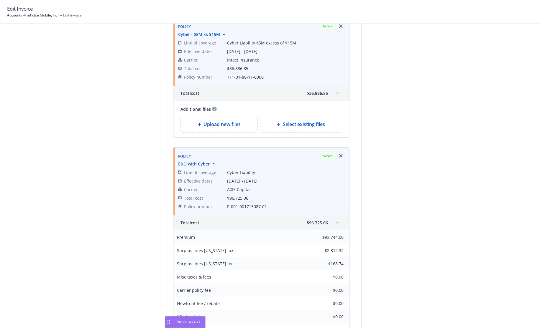
click at [340, 219] on span at bounding box center [336, 222] width 9 height 9
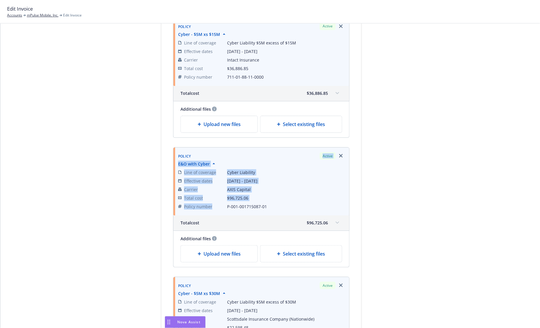
drag, startPoint x: 202, startPoint y: 155, endPoint x: 278, endPoint y: 201, distance: 88.6
click at [279, 201] on div "Policy Active E&O with Cyber Line of coverage Cyber Liability Effective dates 0…" at bounding box center [261, 181] width 169 height 61
drag, startPoint x: 295, startPoint y: 210, endPoint x: 296, endPoint y: 196, distance: 13.6
click at [296, 196] on div "Line of coverage Cyber Liability Effective dates 08/26/2025 - 03/01/2026 Carrie…" at bounding box center [261, 189] width 169 height 45
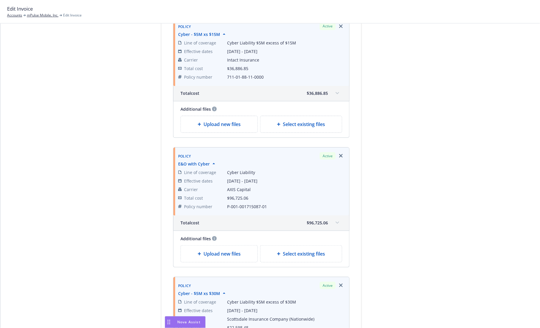
drag, startPoint x: 174, startPoint y: 207, endPoint x: 174, endPoint y: 187, distance: 19.5
click at [174, 187] on div "Policy Active E&O with Cyber Line of coverage Cyber Liability Effective dates 0…" at bounding box center [261, 182] width 176 height 68
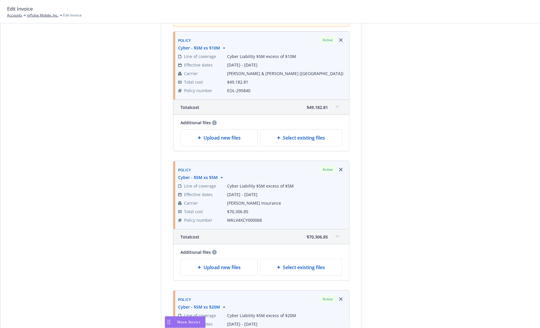
scroll to position [0, 0]
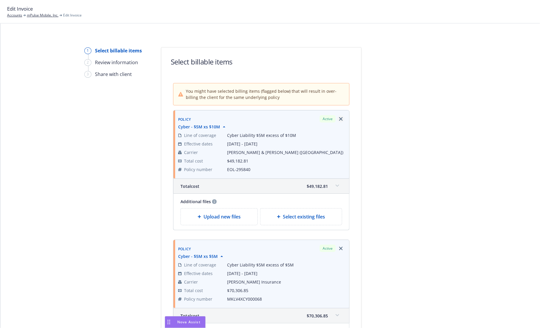
click at [342, 121] on link "Remove browser" at bounding box center [340, 119] width 7 height 7
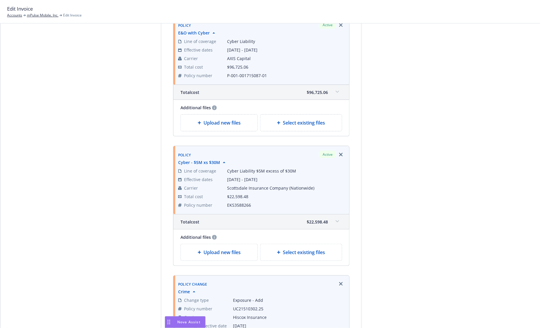
scroll to position [99, 0]
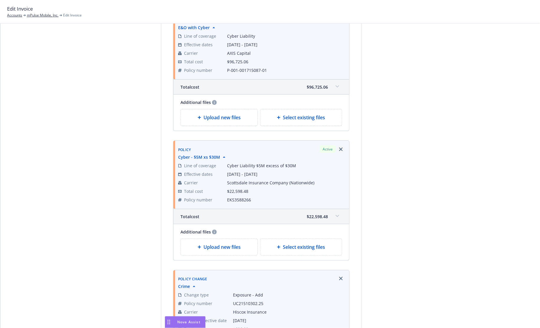
click at [341, 151] on link "Remove browser" at bounding box center [340, 149] width 7 height 7
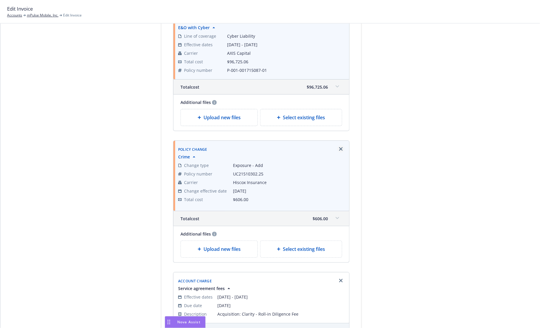
click at [341, 151] on link "Remove browser" at bounding box center [340, 149] width 7 height 7
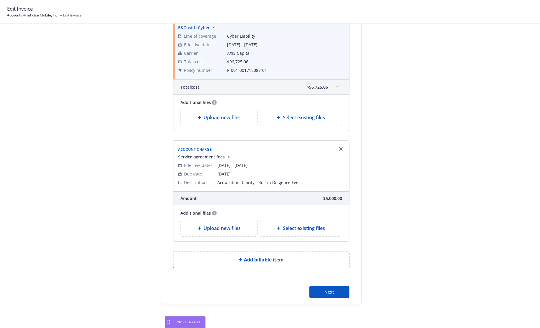
click at [341, 151] on link "Remove browser" at bounding box center [340, 149] width 7 height 7
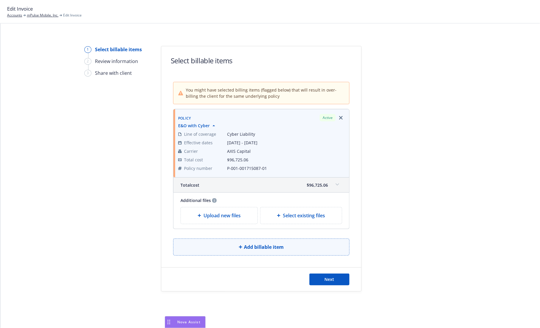
click at [260, 253] on button "Add billable item" at bounding box center [261, 247] width 176 height 17
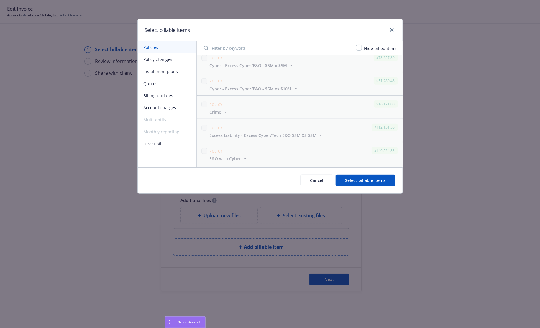
scroll to position [0, 0]
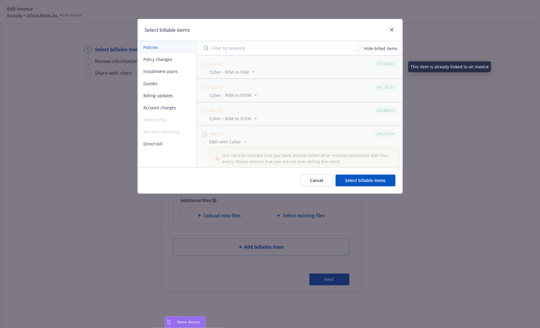
click at [370, 50] on span "Hide billed items" at bounding box center [381, 49] width 34 height 6
click at [361, 49] on input "checkbox" at bounding box center [359, 48] width 6 height 6
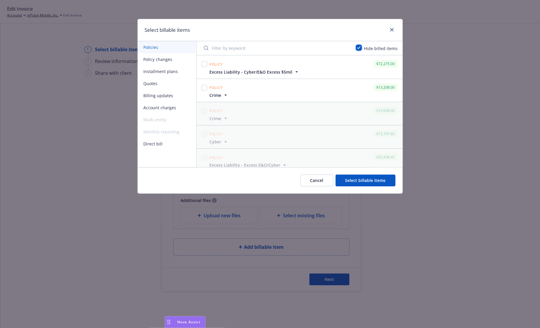
click at [361, 49] on input "checkbox" at bounding box center [359, 48] width 6 height 6
checkbox input "false"
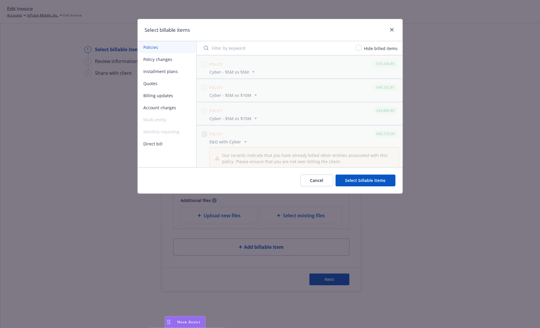
click at [174, 60] on button "Policy changes" at bounding box center [167, 59] width 59 height 12
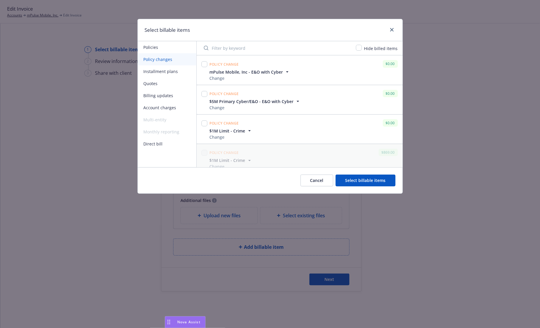
click at [162, 48] on button "Policies" at bounding box center [167, 47] width 59 height 12
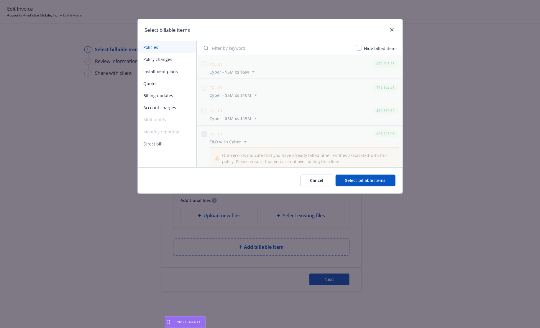
click at [365, 49] on span "Hide billed items" at bounding box center [381, 49] width 34 height 6
click at [361, 47] on input "checkbox" at bounding box center [359, 48] width 6 height 6
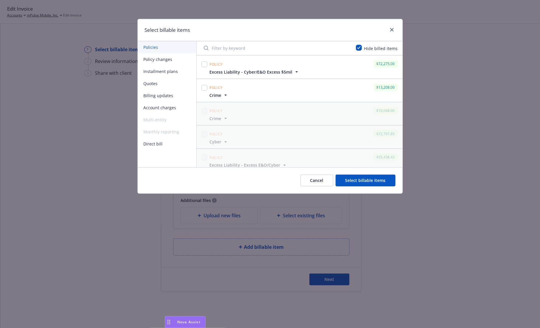
click at [291, 72] on span "Excess Liability - Cyber/E&O Excess $5mil" at bounding box center [255, 72] width 90 height 6
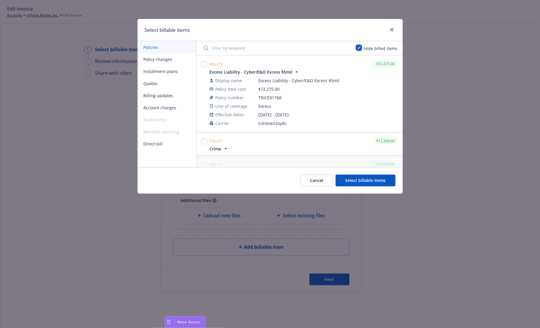
click at [360, 48] on input "checkbox" at bounding box center [359, 48] width 6 height 6
checkbox input "false"
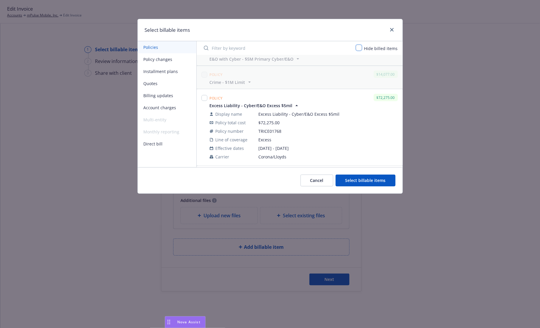
scroll to position [415, 0]
click at [206, 99] on input "checkbox" at bounding box center [204, 99] width 6 height 6
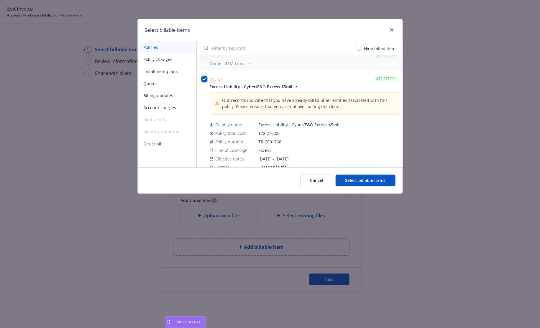
scroll to position [440, 0]
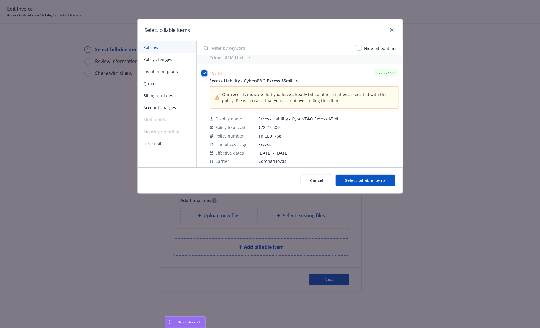
click at [205, 73] on input "checkbox" at bounding box center [204, 73] width 6 height 6
checkbox input "false"
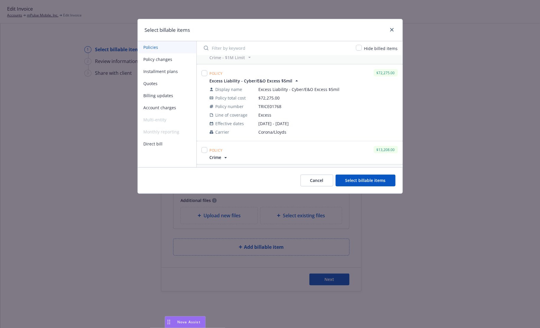
click at [319, 180] on button "Cancel" at bounding box center [316, 181] width 33 height 12
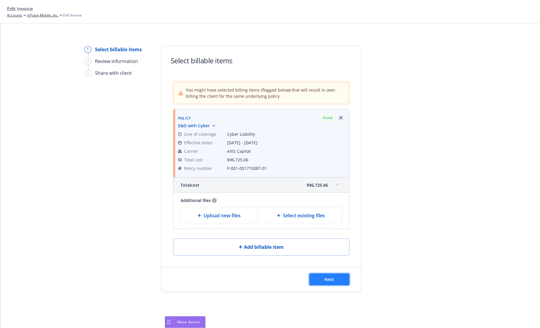
click at [335, 280] on button "Next" at bounding box center [329, 280] width 40 height 12
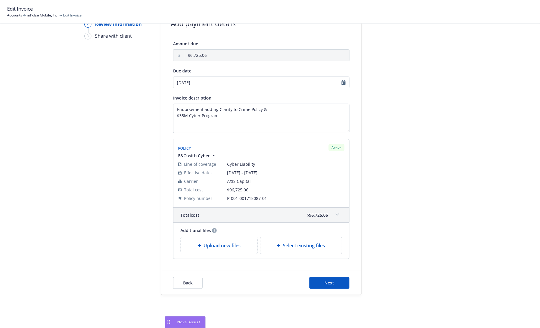
scroll to position [39, 0]
click at [332, 286] on button "Next" at bounding box center [329, 282] width 40 height 12
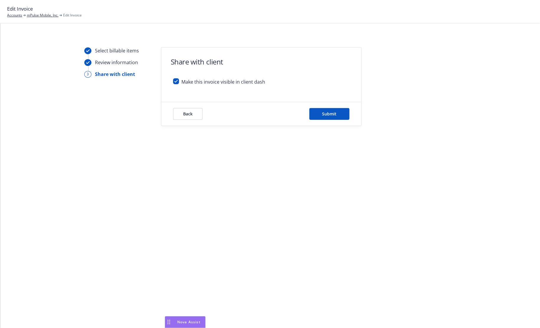
click at [179, 80] on div "Make this invoice visible in client dash" at bounding box center [261, 84] width 176 height 12
click at [176, 80] on input "checkbox" at bounding box center [176, 81] width 6 height 6
checkbox input "false"
click at [322, 116] on button "Submit" at bounding box center [329, 114] width 40 height 12
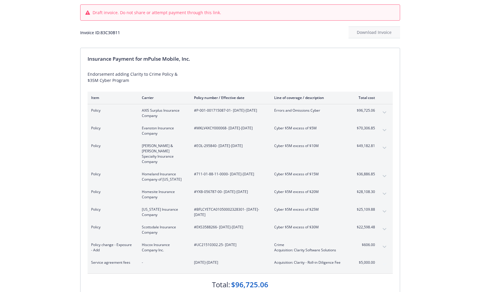
scroll to position [37, 0]
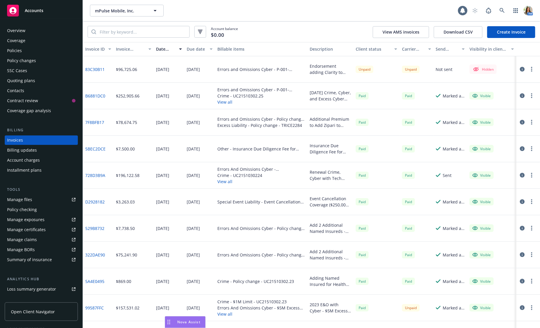
click at [92, 71] on link "83C30B11" at bounding box center [94, 69] width 19 height 6
click at [533, 68] on button "button" at bounding box center [531, 69] width 7 height 7
click at [511, 78] on link "Edit invoice" at bounding box center [497, 81] width 75 height 12
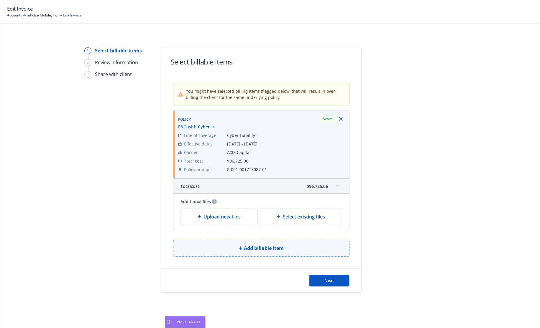
click at [234, 248] on button "Add billable item" at bounding box center [261, 248] width 176 height 17
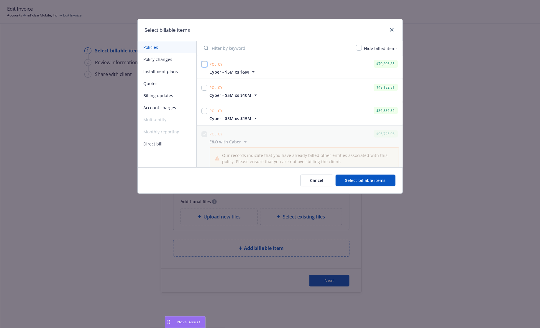
click at [202, 65] on input "checkbox" at bounding box center [204, 64] width 6 height 6
checkbox input "true"
click at [205, 89] on input "checkbox" at bounding box center [204, 88] width 6 height 6
checkbox input "true"
click at [207, 113] on div at bounding box center [204, 111] width 6 height 8
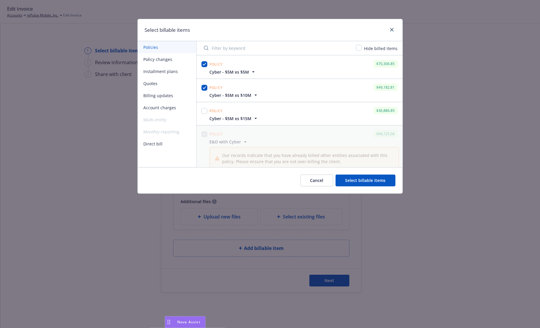
click at [207, 113] on div at bounding box center [204, 111] width 6 height 8
click at [205, 112] on input "checkbox" at bounding box center [204, 111] width 6 height 6
checkbox input "true"
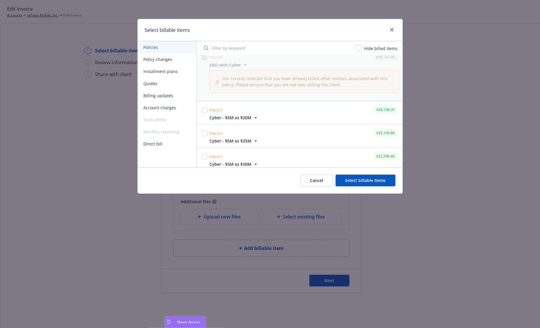
scroll to position [77, 0]
click at [205, 112] on input "checkbox" at bounding box center [204, 110] width 6 height 6
checkbox input "true"
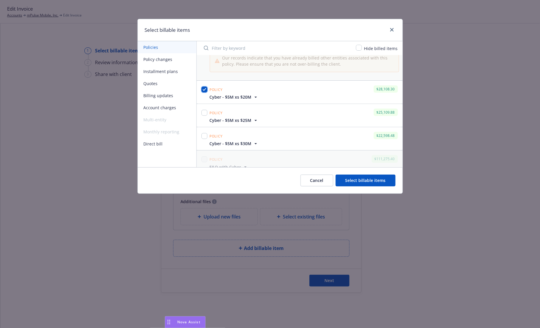
scroll to position [98, 0]
click at [205, 112] on input "checkbox" at bounding box center [204, 112] width 6 height 6
checkbox input "true"
click at [205, 135] on input "checkbox" at bounding box center [204, 136] width 6 height 6
checkbox input "true"
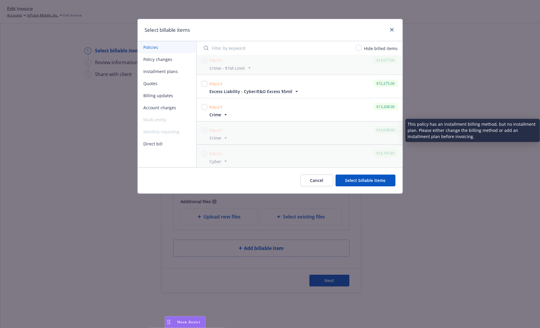
scroll to position [431, 0]
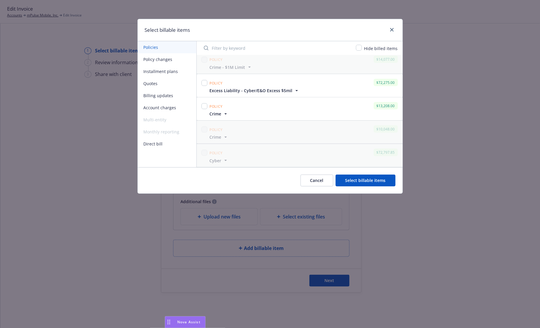
click at [280, 89] on span "Excess Liability - Cyber/E&O Excess $5mil" at bounding box center [251, 91] width 83 height 6
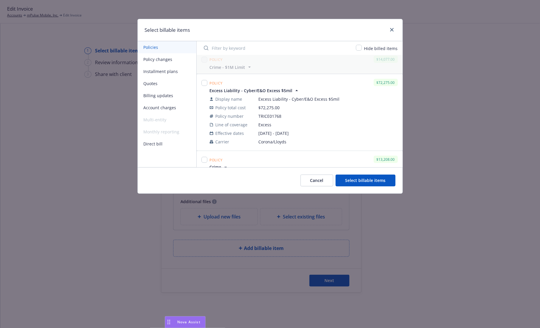
click at [280, 89] on span "Excess Liability - Cyber/E&O Excess $5mil" at bounding box center [251, 91] width 83 height 6
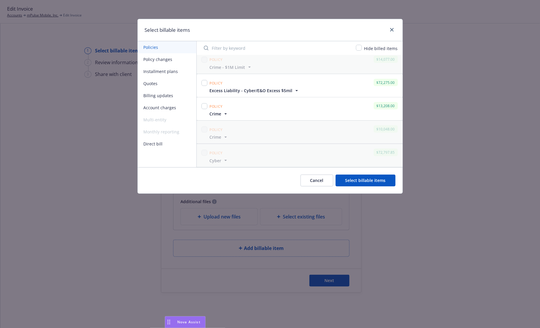
click at [222, 112] on span "Crime" at bounding box center [219, 114] width 19 height 6
click at [221, 112] on span "Crime" at bounding box center [219, 114] width 19 height 6
click at [360, 47] on input "checkbox" at bounding box center [359, 48] width 6 height 6
checkbox input "true"
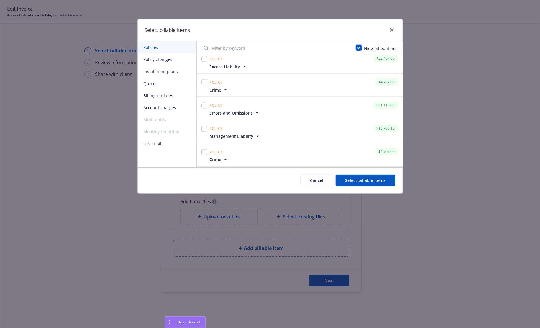
scroll to position [516, 0]
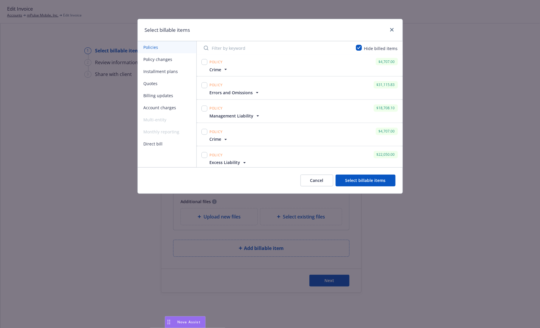
click at [230, 161] on span "Excess Liability" at bounding box center [225, 163] width 31 height 6
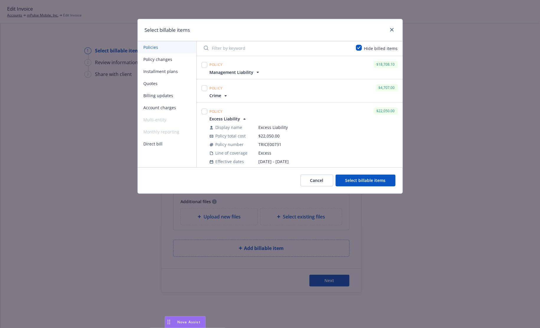
scroll to position [566, 0]
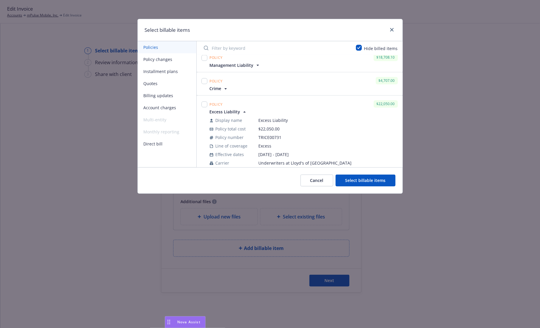
click at [230, 110] on span "Excess Liability" at bounding box center [225, 112] width 31 height 6
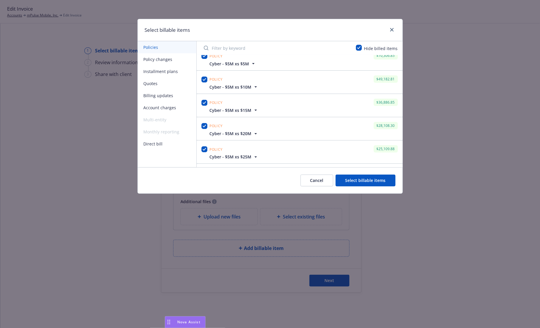
scroll to position [0, 0]
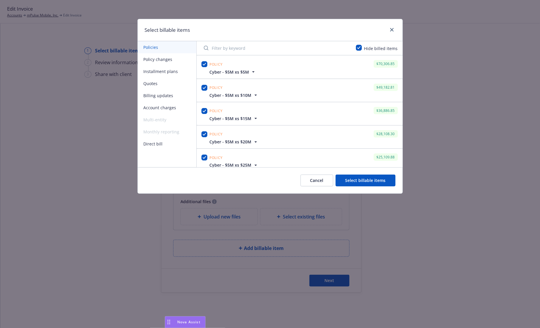
click at [238, 74] on span "Cyber - $5M xs $5M" at bounding box center [229, 72] width 39 height 6
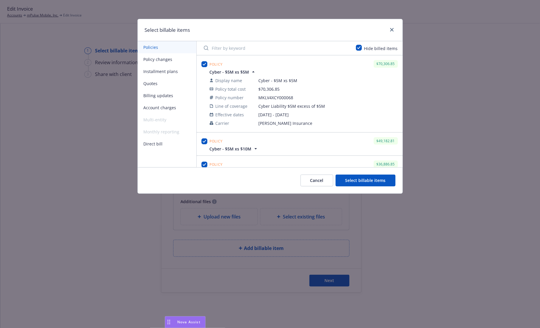
click at [238, 74] on span "Cyber - $5M xs $5M" at bounding box center [229, 72] width 39 height 6
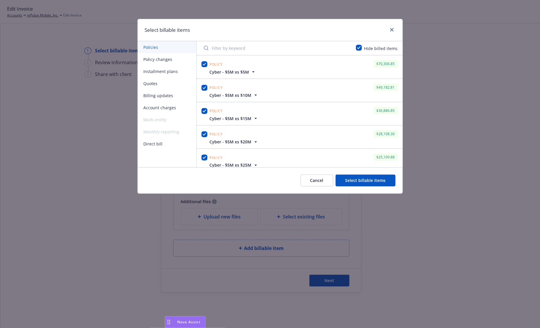
click at [236, 94] on span "Cyber - $5M xs $10M" at bounding box center [231, 95] width 42 height 6
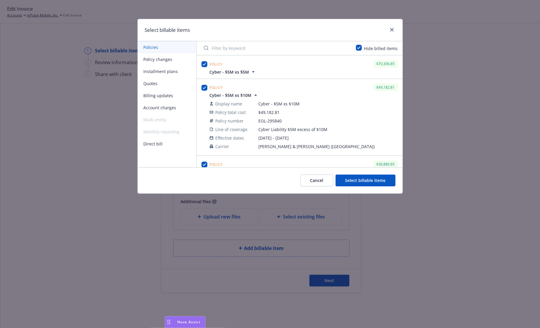
click at [236, 94] on span "Cyber - $5M xs $10M" at bounding box center [231, 95] width 42 height 6
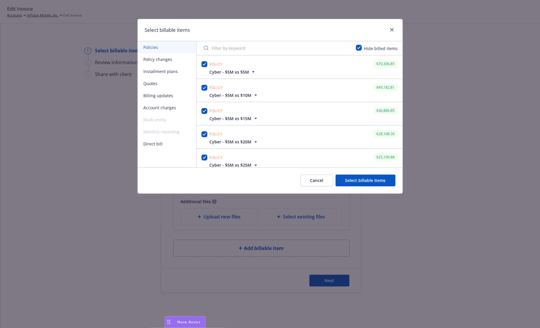
click at [234, 115] on div "Policy $36,886.85" at bounding box center [303, 111] width 190 height 10
click at [232, 117] on span "Cyber - $5M xs $15M" at bounding box center [231, 119] width 42 height 6
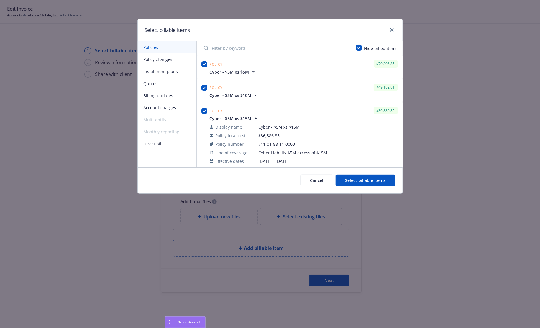
click at [232, 117] on span "Cyber - $5M xs $15M" at bounding box center [231, 119] width 42 height 6
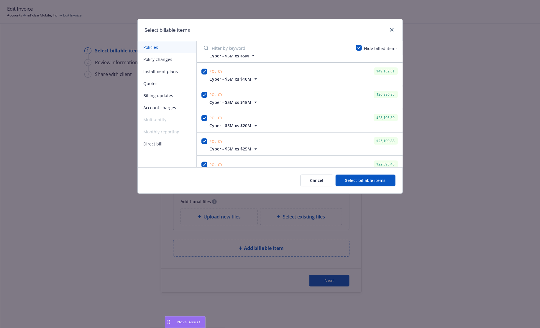
scroll to position [15, 0]
click at [228, 126] on span "Cyber - $5M xs $20M" at bounding box center [231, 127] width 42 height 6
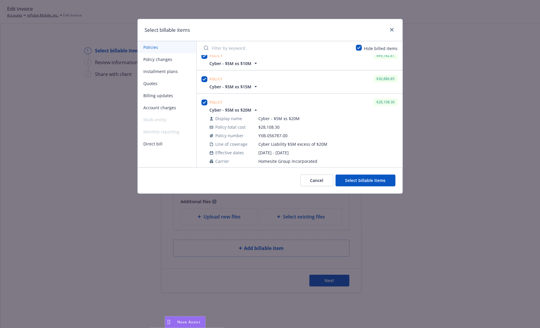
scroll to position [32, 0]
click at [234, 109] on span "Cyber - $5M xs $20M" at bounding box center [231, 110] width 42 height 6
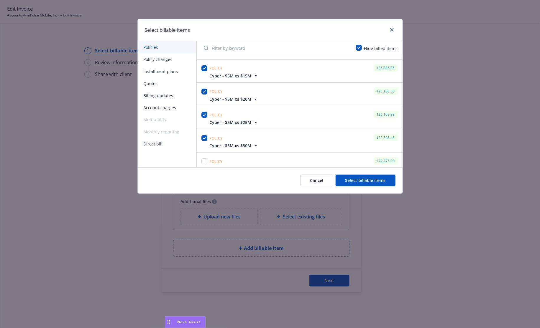
scroll to position [44, 0]
click at [232, 119] on span "Cyber - $5M xs $25M" at bounding box center [231, 121] width 42 height 6
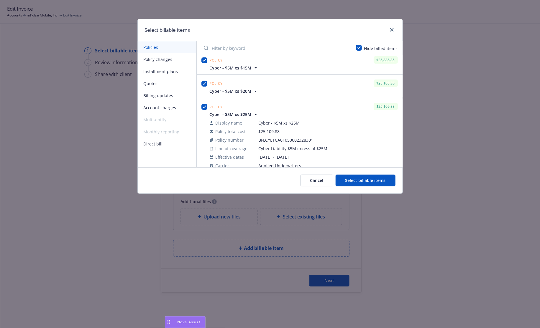
scroll to position [52, 0]
click at [234, 112] on span "Cyber - $5M xs $25M" at bounding box center [231, 114] width 42 height 6
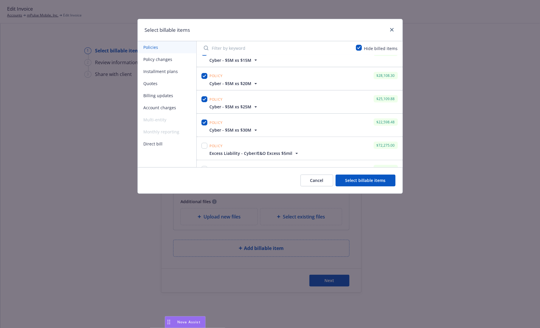
scroll to position [59, 0]
click at [231, 128] on span "Cyber - $5M xs $30M" at bounding box center [231, 129] width 42 height 6
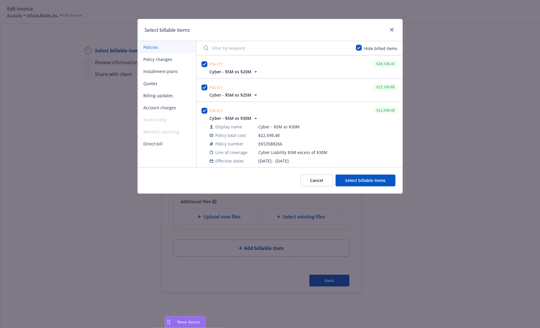
scroll to position [77, 0]
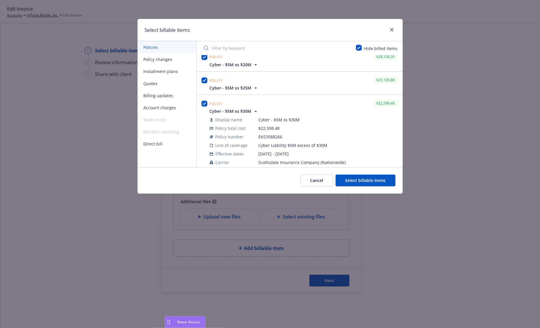
click at [232, 111] on span "Cyber - $5M xs $30M" at bounding box center [231, 111] width 42 height 6
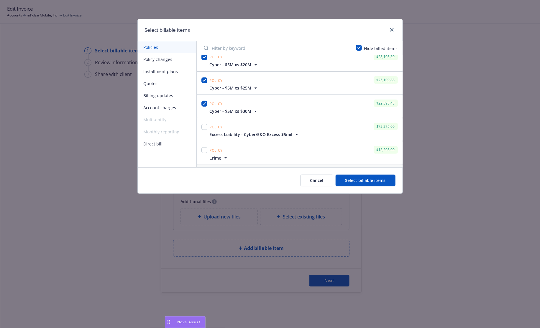
click at [158, 57] on button "Policy changes" at bounding box center [167, 59] width 59 height 12
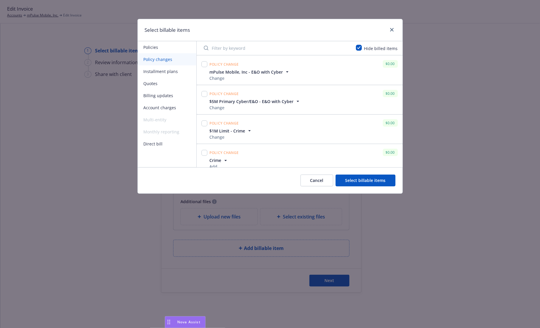
click at [250, 69] on span "mPulse Mobile, Inc - E&O with Cyber" at bounding box center [246, 72] width 73 height 6
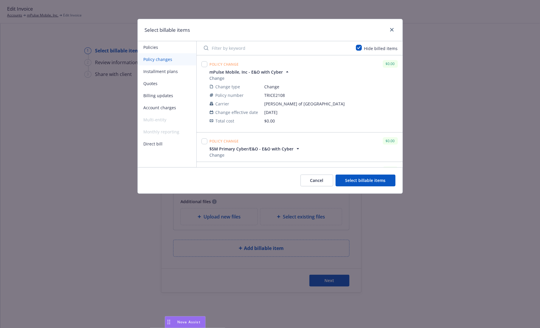
click at [250, 69] on span "mPulse Mobile, Inc - E&O with Cyber" at bounding box center [246, 72] width 73 height 6
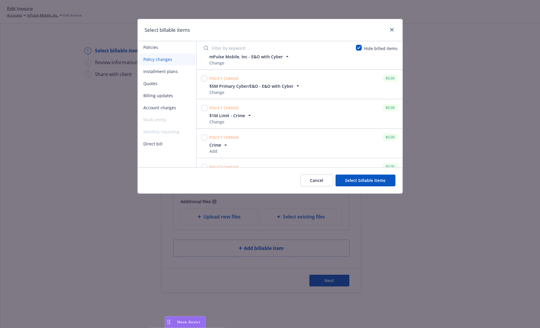
scroll to position [19, 0]
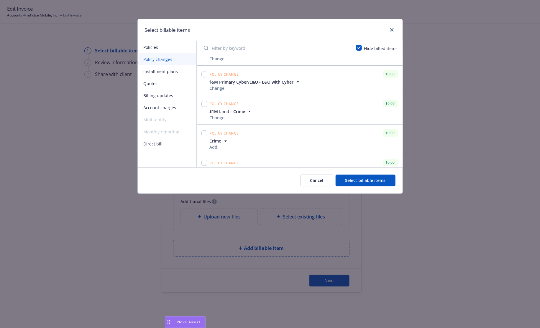
click at [236, 108] on span "$1M Limit - Crime" at bounding box center [228, 111] width 36 height 6
click at [217, 109] on span "Crime" at bounding box center [216, 110] width 12 height 6
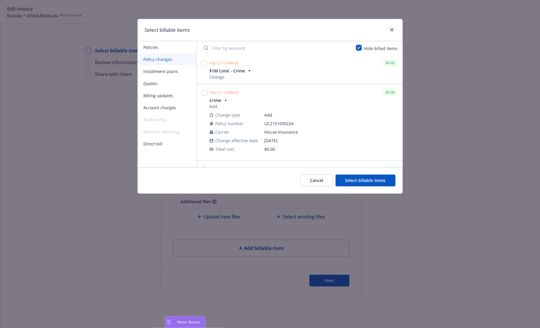
scroll to position [62, 0]
click at [218, 98] on span "Crime" at bounding box center [216, 98] width 12 height 6
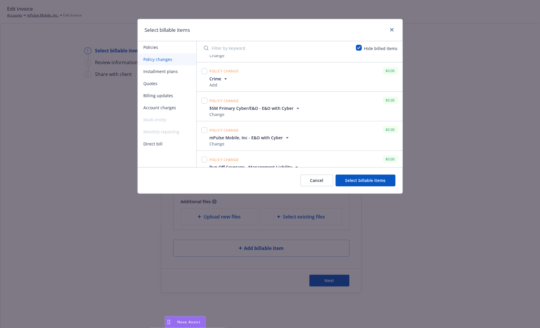
scroll to position [89, 0]
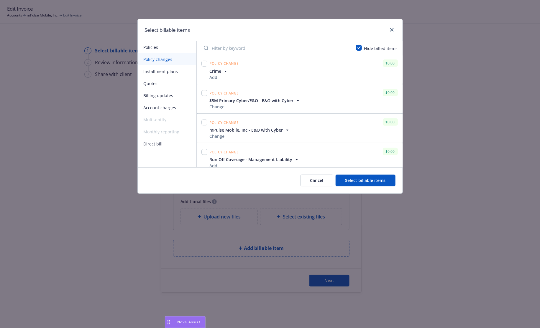
click at [218, 98] on span "$5M Primary Cyber/E&O - E&O with Cyber" at bounding box center [252, 101] width 84 height 6
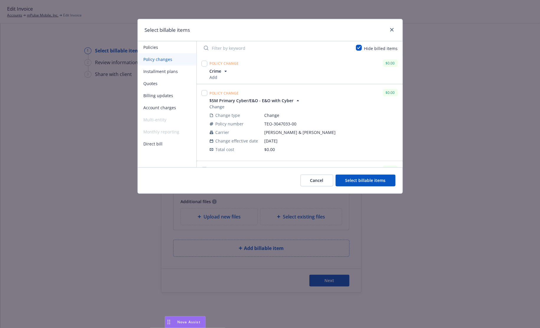
click at [218, 98] on span "$5M Primary Cyber/E&O - E&O with Cyber" at bounding box center [252, 101] width 84 height 6
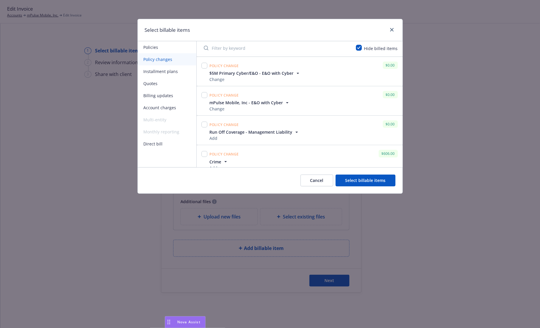
scroll to position [119, 0]
click at [218, 98] on span "mPulse Mobile, Inc - E&O with Cyber" at bounding box center [246, 101] width 73 height 6
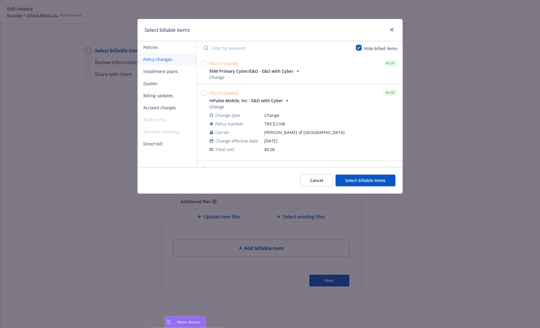
click at [218, 98] on span "mPulse Mobile, Inc - E&O with Cyber" at bounding box center [246, 101] width 73 height 6
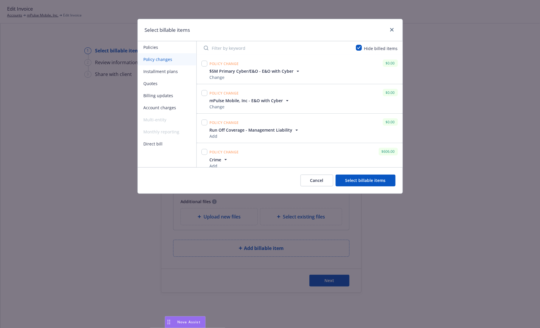
click at [218, 98] on span "mPulse Mobile, Inc - E&O with Cyber" at bounding box center [246, 101] width 73 height 6
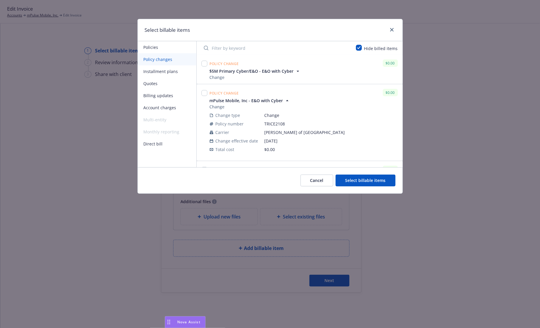
click at [218, 98] on span "mPulse Mobile, Inc - E&O with Cyber" at bounding box center [246, 101] width 73 height 6
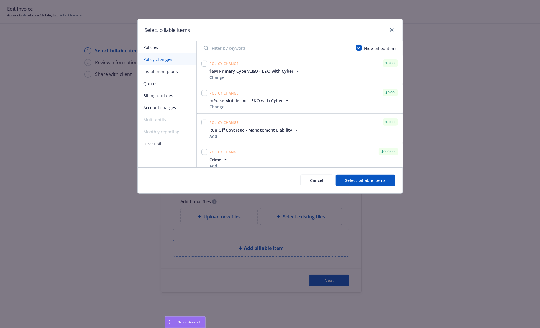
scroll to position [123, 0]
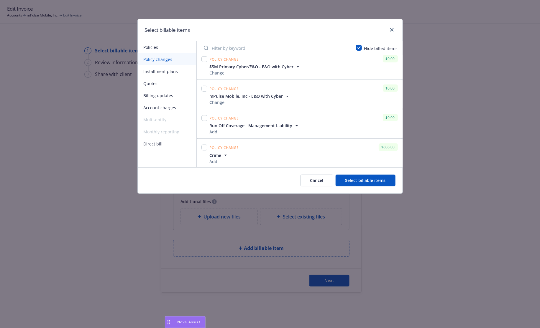
click at [216, 154] on span "Crime" at bounding box center [216, 155] width 12 height 6
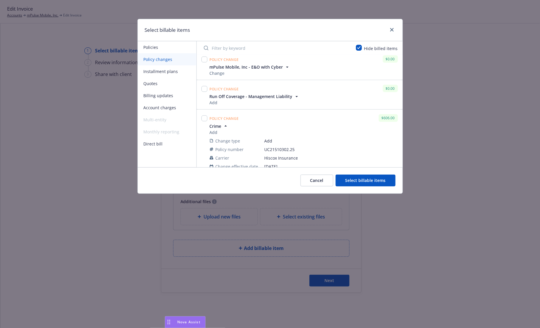
scroll to position [164, 0]
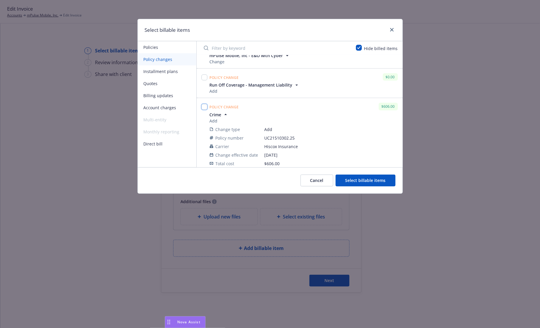
click at [205, 107] on input "checkbox" at bounding box center [204, 107] width 6 height 6
checkbox input "true"
click at [364, 177] on button "Select billable items" at bounding box center [365, 181] width 60 height 12
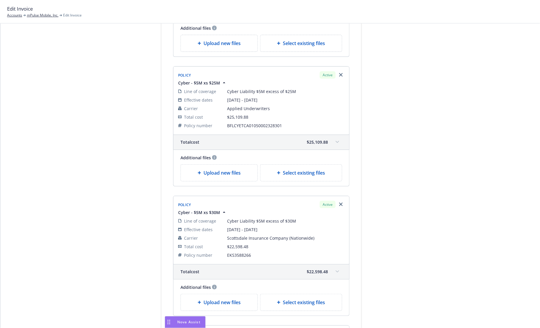
scroll to position [691, 0]
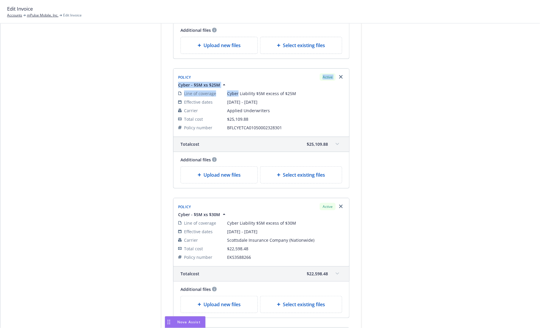
drag, startPoint x: 231, startPoint y: 73, endPoint x: 238, endPoint y: 87, distance: 15.2
click at [238, 87] on div "Policy Active Cyber - $5M xs $25M Line of coverage Cyber Liability $5M excess o…" at bounding box center [261, 102] width 169 height 61
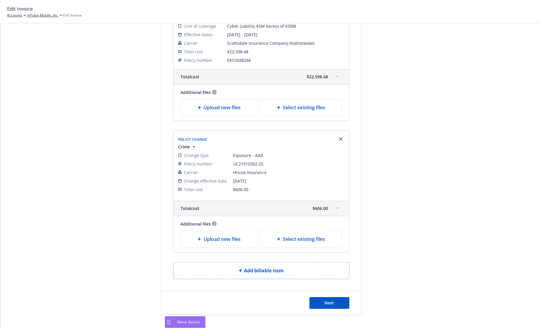
scroll to position [908, 0]
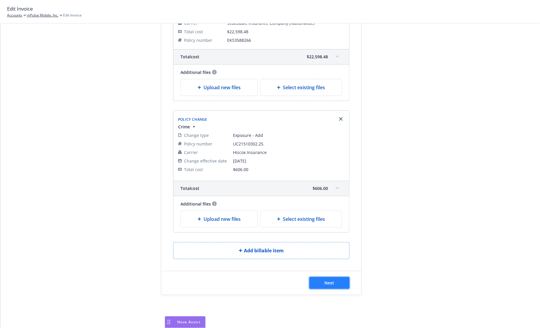
click at [328, 280] on span "Next" at bounding box center [330, 283] width 10 height 6
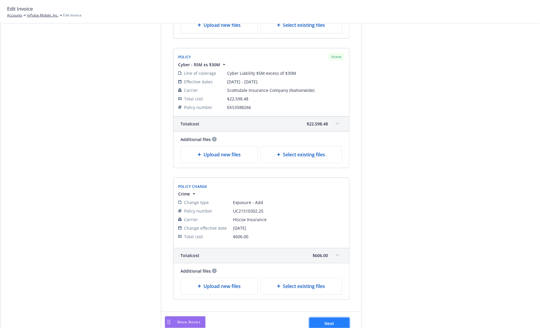
click at [326, 318] on button "Next" at bounding box center [329, 324] width 40 height 12
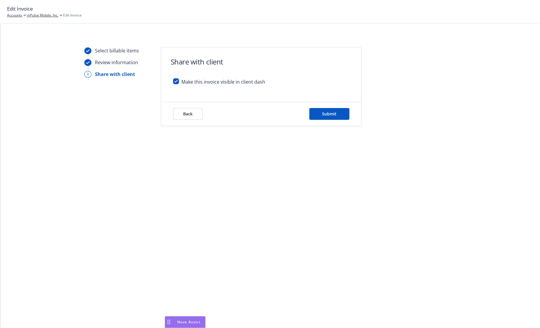
click at [216, 82] on span "Make this invoice visible in client dash" at bounding box center [223, 81] width 84 height 7
click at [176, 82] on input "checkbox" at bounding box center [176, 81] width 6 height 6
checkbox input "false"
click at [317, 112] on button "Submit" at bounding box center [329, 114] width 40 height 12
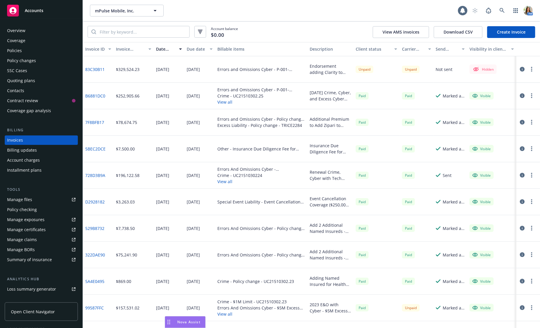
click at [103, 70] on link "83C30B11" at bounding box center [94, 69] width 19 height 6
click at [532, 69] on button "button" at bounding box center [531, 69] width 7 height 7
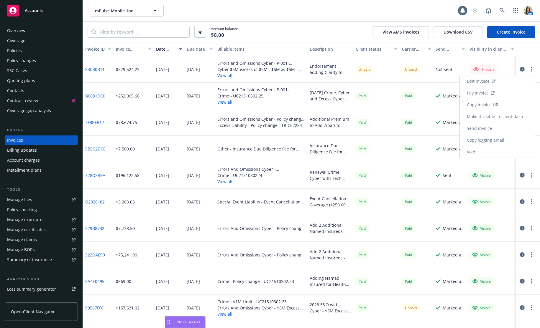
click at [511, 80] on link "Edit invoice" at bounding box center [497, 81] width 75 height 12
click at [532, 70] on icon "button" at bounding box center [531, 69] width 1 height 5
click at [509, 114] on link "Make it visible in client dash" at bounding box center [497, 117] width 75 height 12
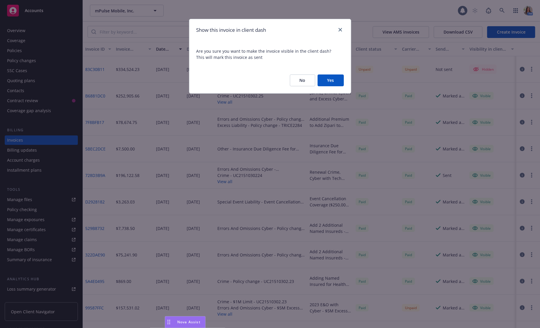
click at [331, 82] on button "Yes" at bounding box center [330, 81] width 26 height 12
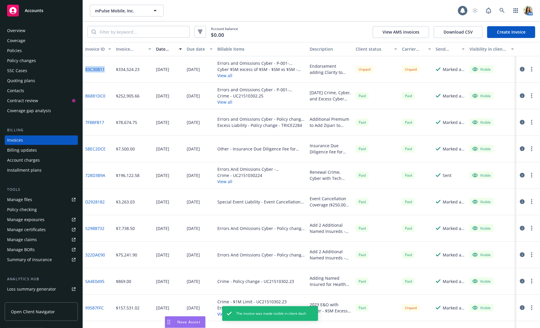
drag, startPoint x: 109, startPoint y: 70, endPoint x: 83, endPoint y: 71, distance: 26.0
click at [83, 71] on div "83C30B11" at bounding box center [98, 69] width 31 height 27
copy link "83C30B11"
click at [41, 54] on div "Policies" at bounding box center [41, 50] width 68 height 9
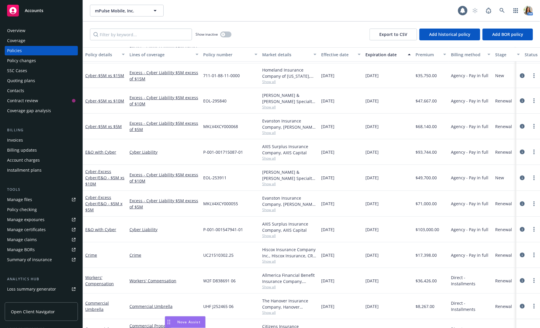
scroll to position [135, 0]
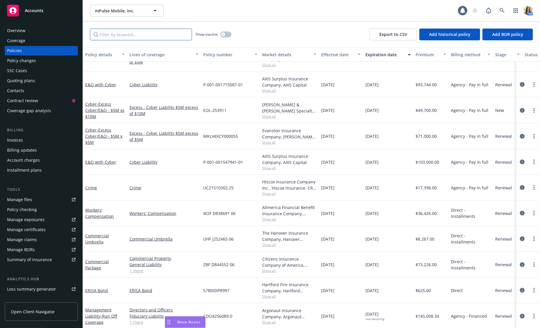
click at [149, 36] on input "Filter by keyword..." at bounding box center [141, 35] width 102 height 12
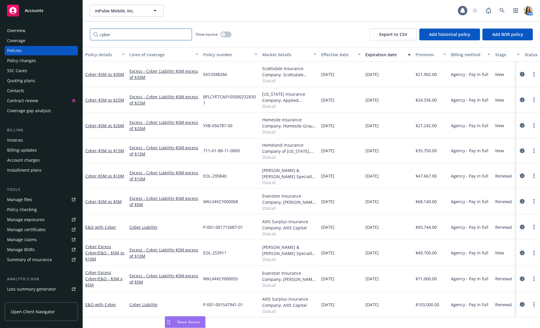
type input "cyber"
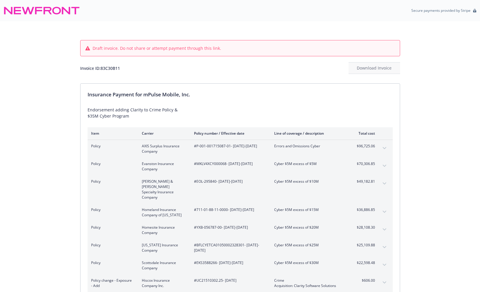
click at [385, 148] on icon "expand content" at bounding box center [385, 148] width 4 height 2
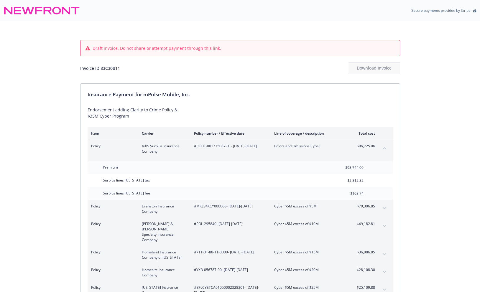
click at [385, 148] on icon "collapse content" at bounding box center [385, 148] width 4 height 2
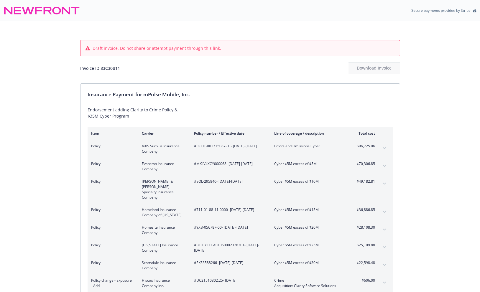
click button "expand content"
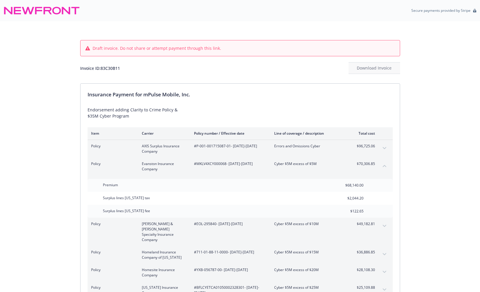
click button "collapse content"
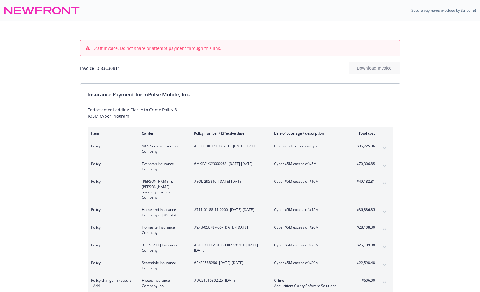
click button "expand content"
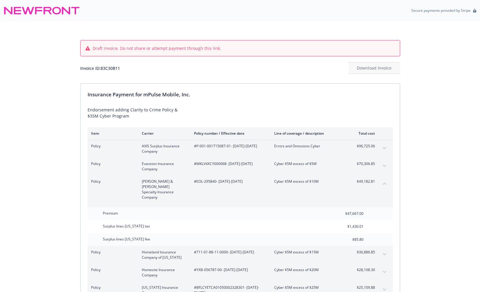
click button "collapse content"
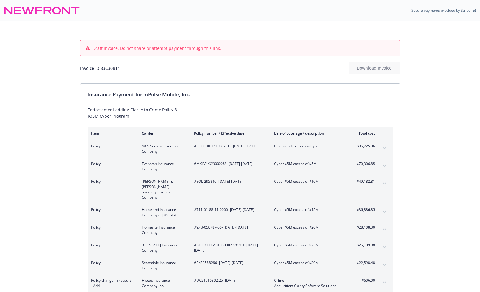
click icon "expand content"
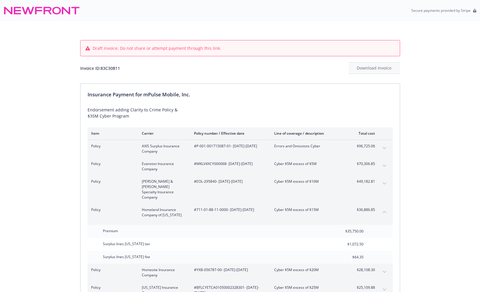
click icon "collapse content"
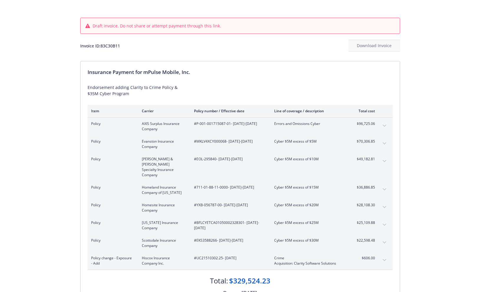
scroll to position [23, 0]
click icon "expand content"
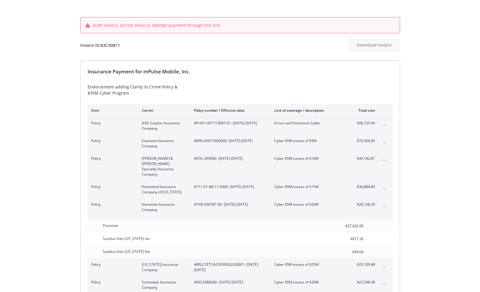
click icon "collapse content"
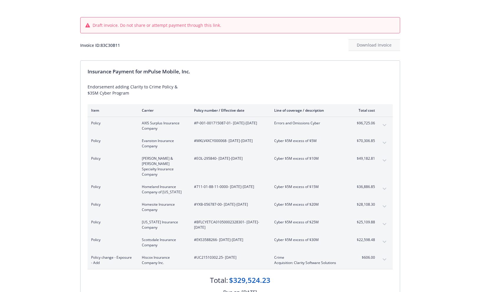
click icon "expand content"
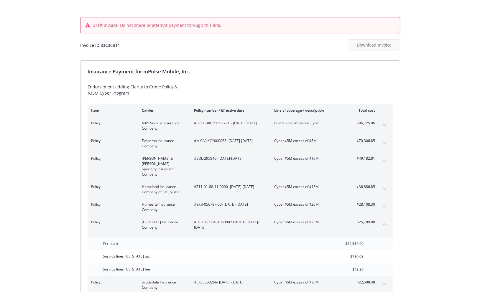
click icon "collapse content"
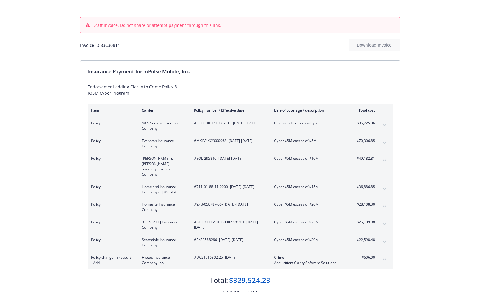
click icon "expand content"
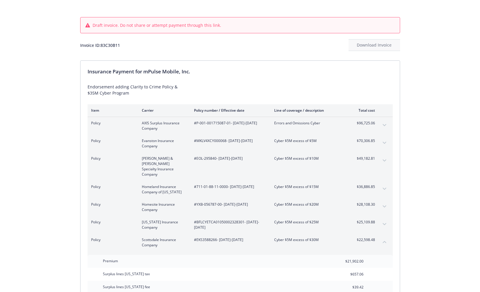
click icon "collapse content"
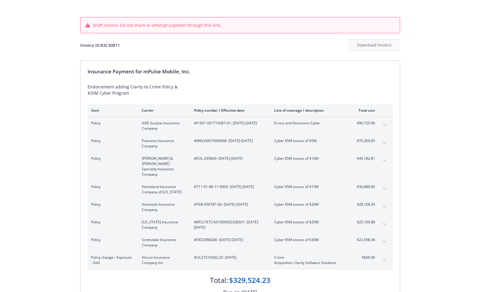
click icon "expand content"
click icon "collapse content"
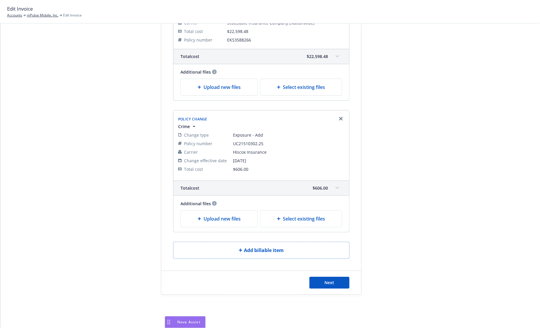
scroll to position [908, 0]
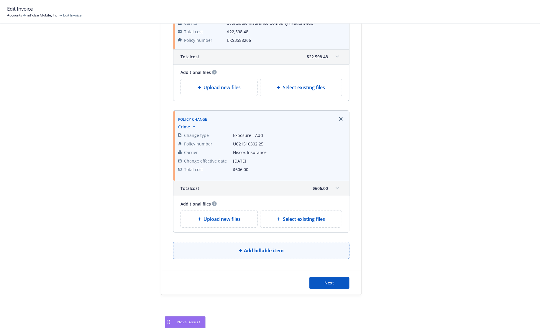
click at [242, 245] on button "Add billable item" at bounding box center [261, 250] width 176 height 17
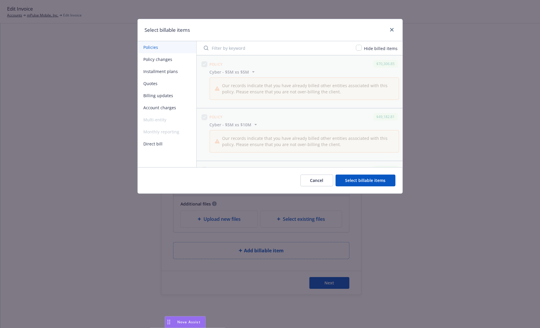
click at [156, 111] on button "Account charges" at bounding box center [167, 108] width 59 height 12
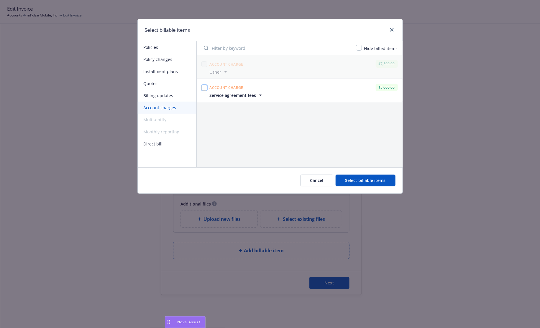
click at [202, 86] on input "checkbox" at bounding box center [204, 88] width 6 height 6
checkbox input "true"
click at [356, 183] on button "Select billable items" at bounding box center [365, 181] width 60 height 12
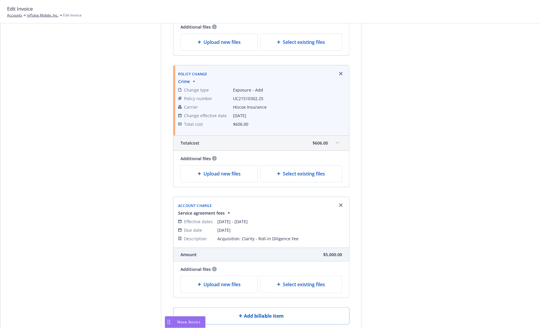
scroll to position [1018, 0]
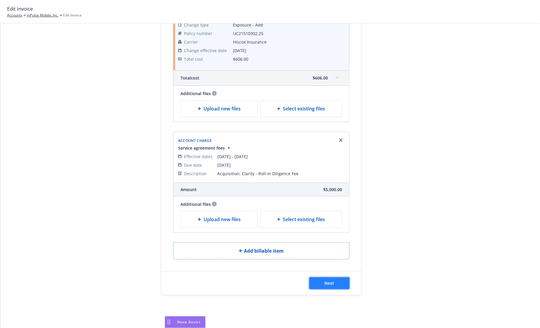
click at [323, 278] on button "Next" at bounding box center [329, 284] width 40 height 12
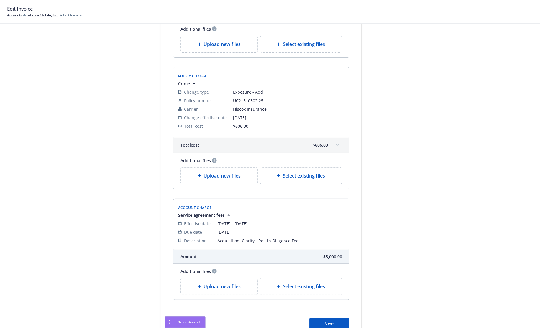
scroll to position [1059, 0]
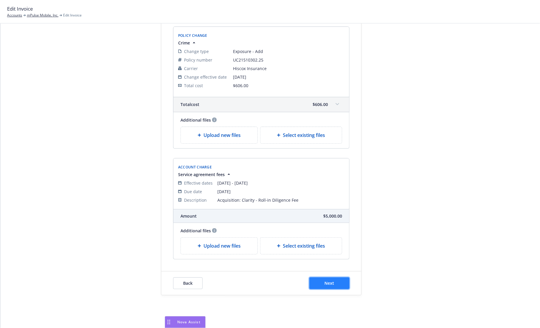
click at [320, 281] on button "Next" at bounding box center [329, 284] width 40 height 12
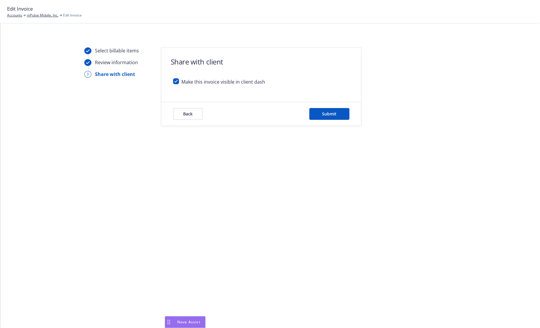
scroll to position [0, 0]
click at [180, 111] on button "Back" at bounding box center [187, 114] width 29 height 12
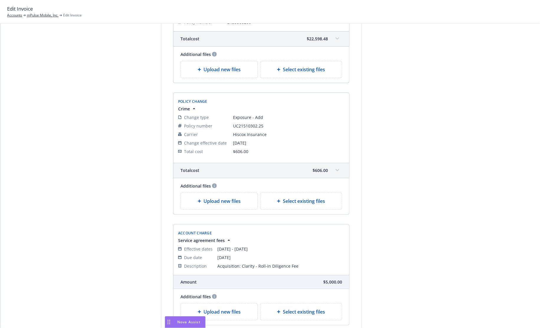
scroll to position [1059, 0]
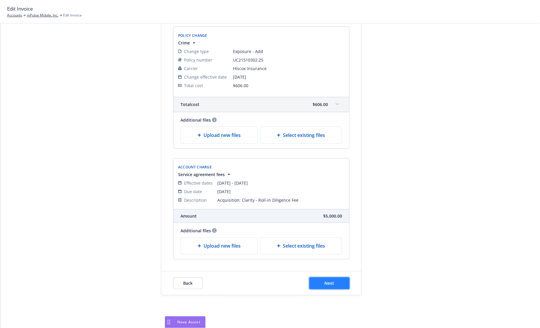
click at [318, 278] on button "Next" at bounding box center [329, 284] width 40 height 12
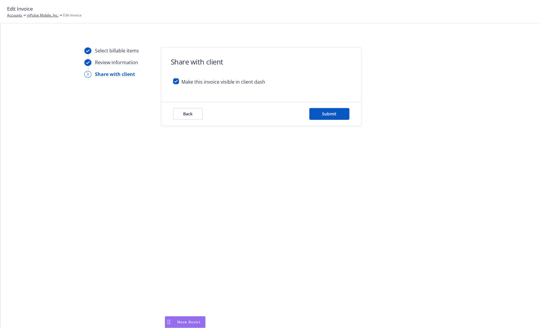
scroll to position [0, 0]
click at [176, 82] on input "checkbox" at bounding box center [176, 81] width 6 height 6
checkbox input "false"
click at [329, 114] on span "Submit" at bounding box center [329, 114] width 14 height 6
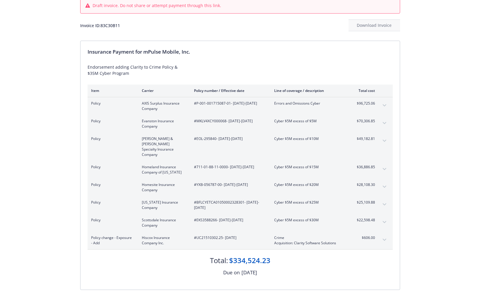
scroll to position [45, 0]
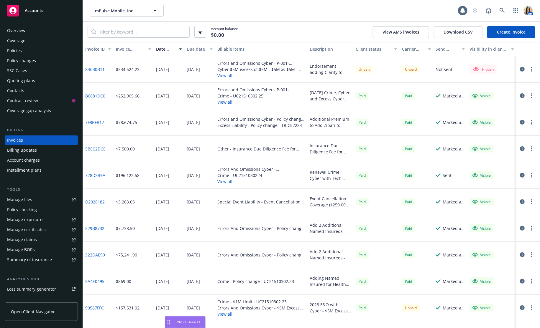
click at [97, 69] on link "83C30B11" at bounding box center [94, 69] width 19 height 6
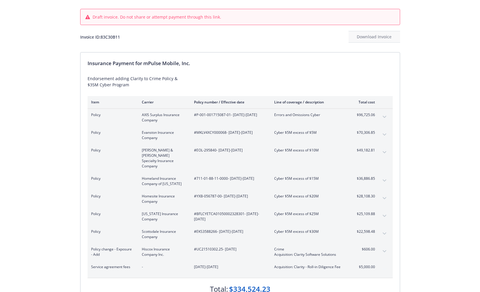
scroll to position [42, 0]
